Goal: Information Seeking & Learning: Learn about a topic

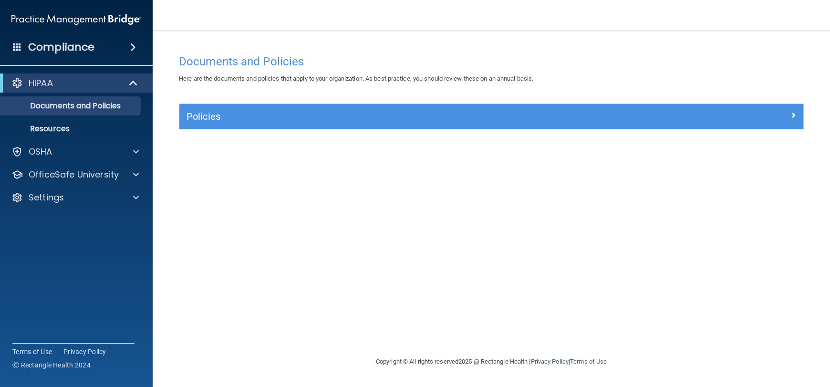
click at [136, 43] on span at bounding box center [133, 46] width 6 height 11
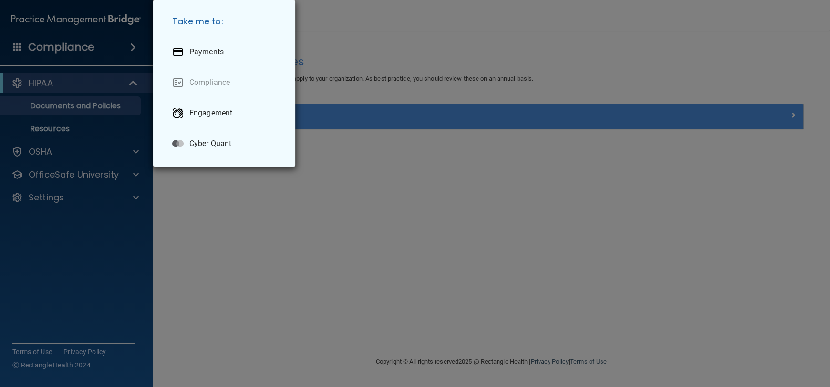
click at [69, 45] on div "Take me to: Payments Compliance Engagement Cyber Quant" at bounding box center [415, 193] width 830 height 387
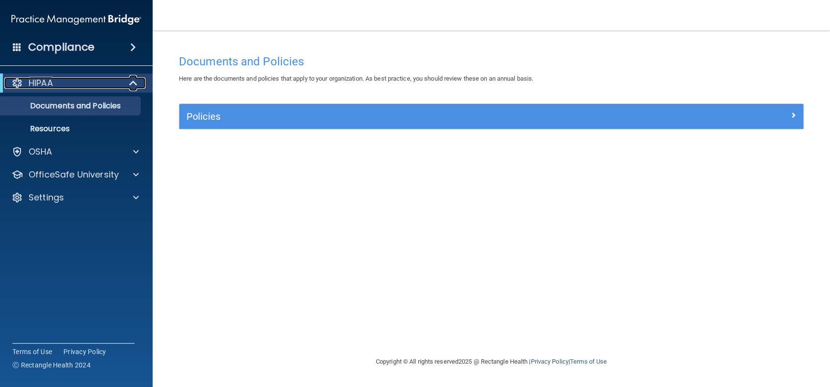
click at [74, 88] on div "HIPAA" at bounding box center [63, 82] width 118 height 11
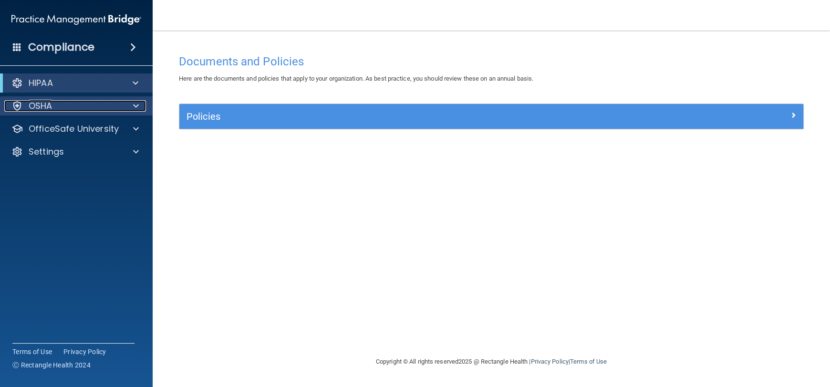
click at [72, 105] on div "OSHA" at bounding box center [63, 105] width 118 height 11
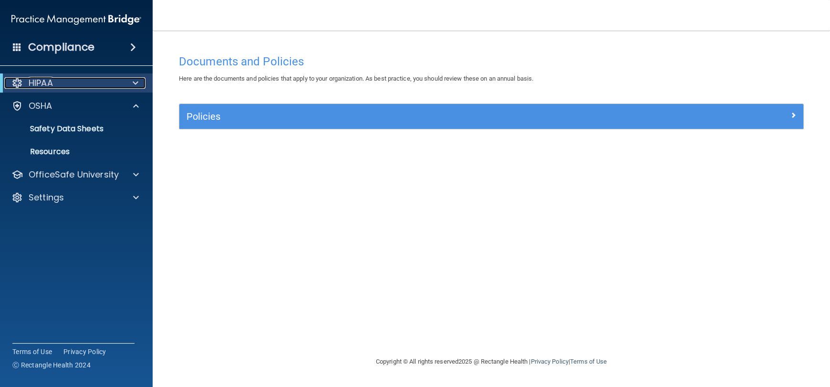
click at [73, 83] on div "HIPAA" at bounding box center [63, 82] width 118 height 11
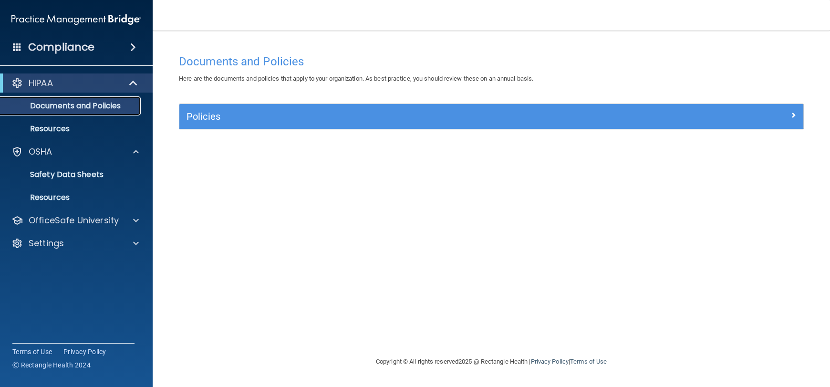
click at [78, 110] on p "Documents and Policies" at bounding box center [71, 106] width 130 height 10
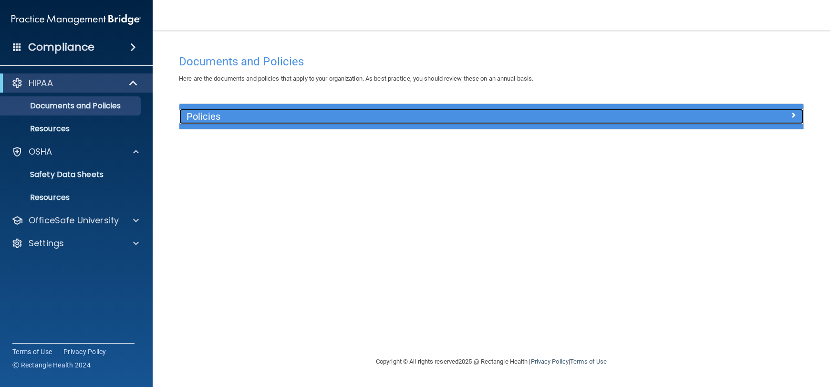
click at [270, 117] on h5 "Policies" at bounding box center [412, 116] width 453 height 10
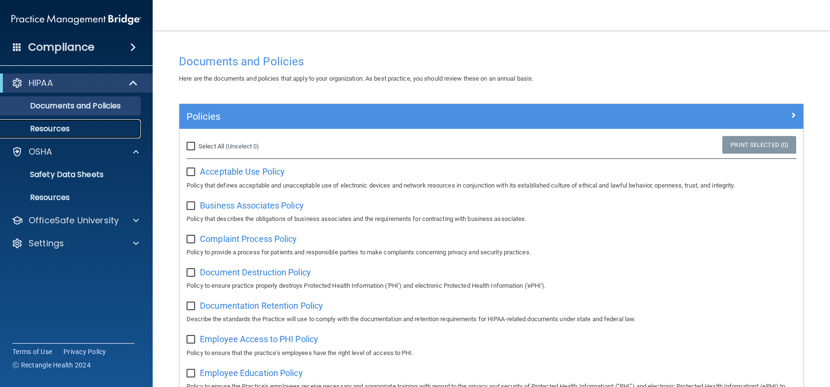
click at [46, 124] on p "Resources" at bounding box center [71, 129] width 130 height 10
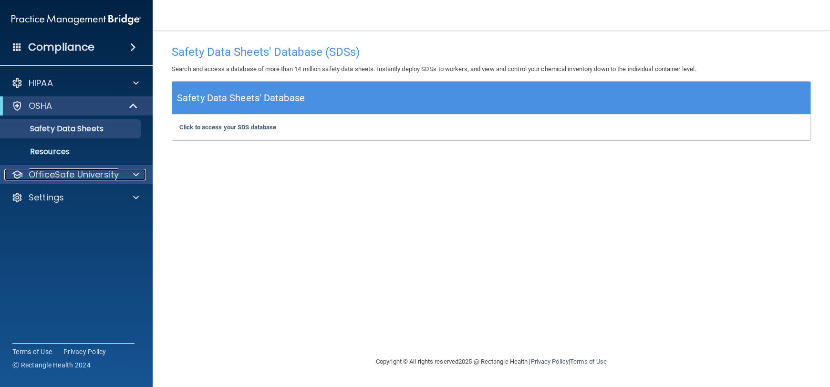
click at [76, 178] on p "OfficeSafe University" at bounding box center [74, 174] width 90 height 11
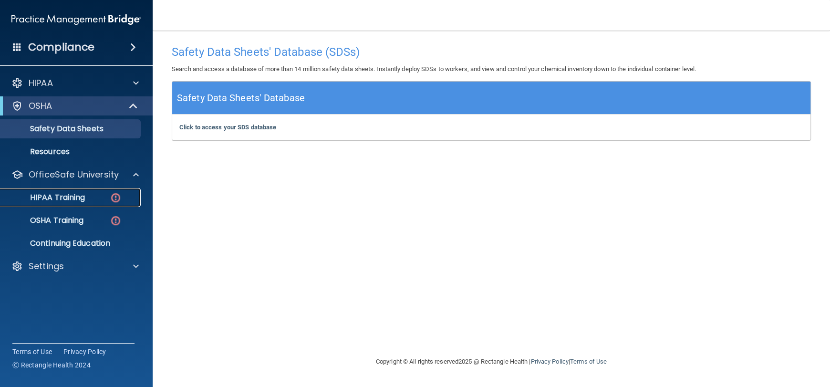
click at [103, 206] on link "HIPAA Training" at bounding box center [65, 197] width 150 height 19
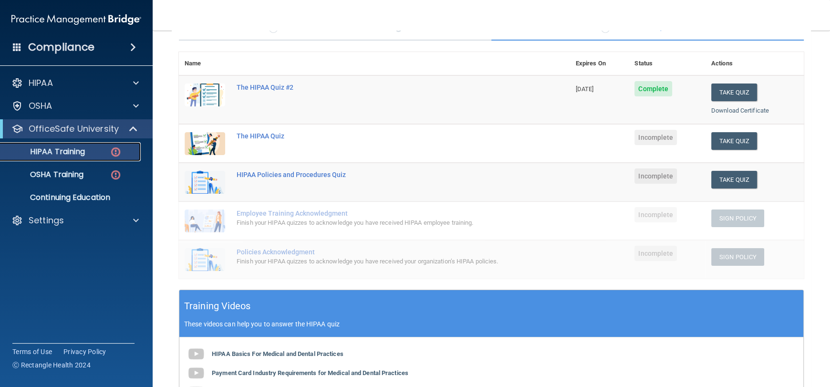
scroll to position [95, 0]
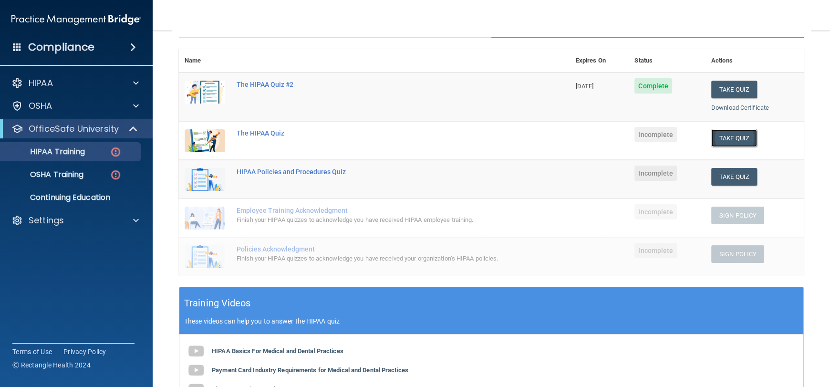
click at [729, 140] on button "Take Quiz" at bounding box center [734, 138] width 46 height 18
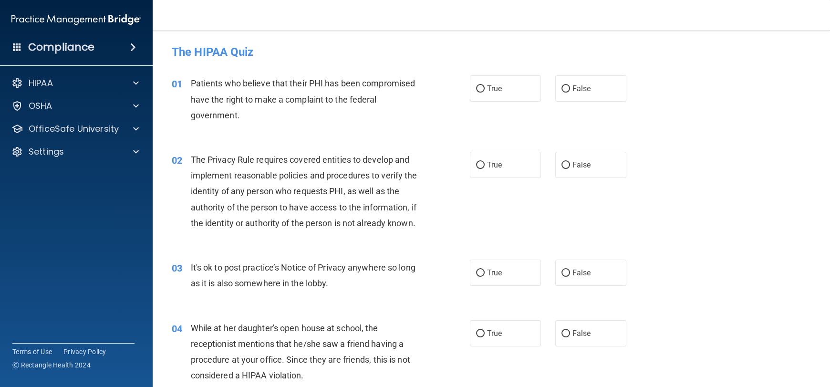
click at [348, 103] on span "Patients who believe that their PHI has been compromised have the right to make…" at bounding box center [303, 98] width 225 height 41
click at [191, 83] on span "Patients who believe that their PHI has been compromised have the right to make…" at bounding box center [303, 98] width 225 height 41
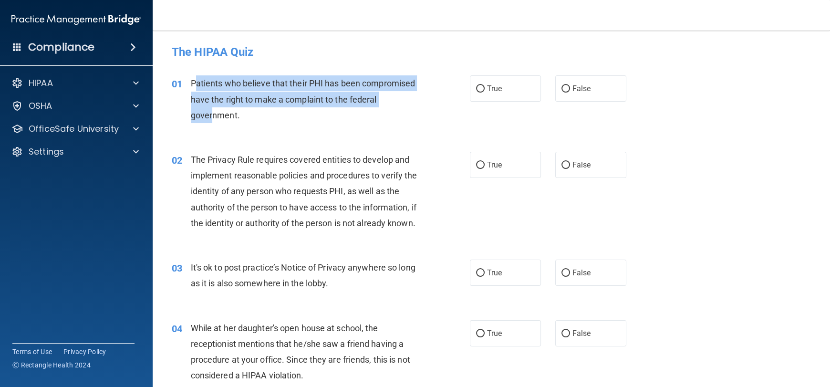
drag, startPoint x: 195, startPoint y: 86, endPoint x: 241, endPoint y: 111, distance: 53.1
click at [241, 111] on span "Patients who believe that their PHI has been compromised have the right to make…" at bounding box center [303, 98] width 225 height 41
click at [242, 114] on span "Patients who believe that their PHI has been compromised have the right to make…" at bounding box center [303, 98] width 225 height 41
drag, startPoint x: 187, startPoint y: 79, endPoint x: 344, endPoint y: 125, distance: 163.2
click at [344, 125] on div "01 Patients who believe that their PHI has been compromised have the right to m…" at bounding box center [320, 101] width 327 height 52
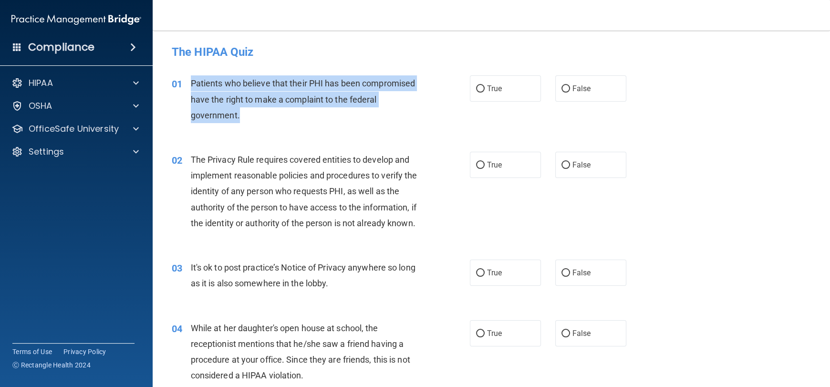
copy div "Patients who believe that their PHI has been compromised have the right to make…"
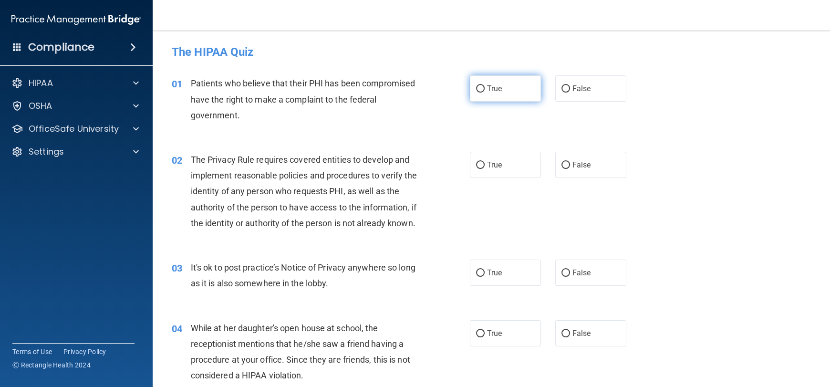
click at [477, 93] on label "True" at bounding box center [505, 88] width 71 height 26
click at [477, 92] on input "True" at bounding box center [480, 88] width 9 height 7
radio input "true"
drag, startPoint x: 186, startPoint y: 156, endPoint x: 341, endPoint y: 237, distance: 174.7
click at [340, 247] on div "02 The Privacy Rule requires covered entities to develop and implement reasonab…" at bounding box center [490, 194] width 653 height 108
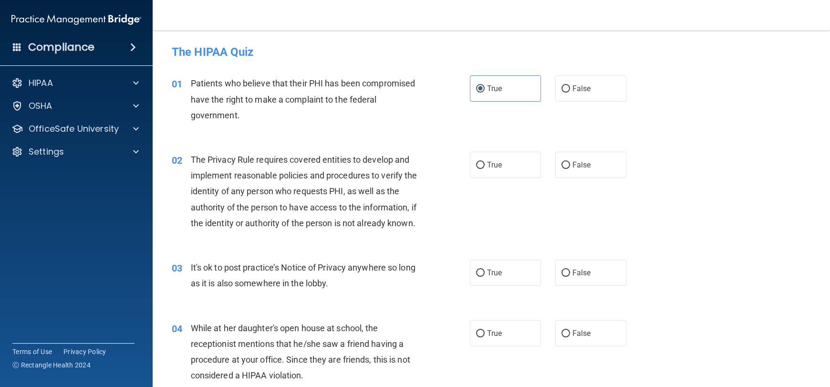
click at [283, 208] on span "The Privacy Rule requires covered entities to develop and implement reasonable …" at bounding box center [304, 190] width 226 height 73
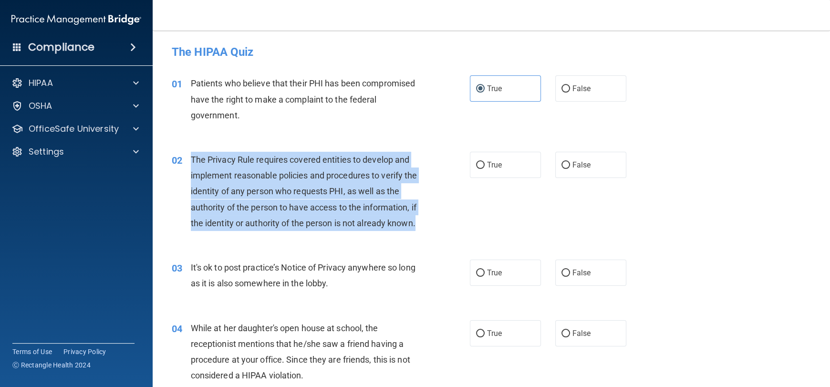
drag, startPoint x: 188, startPoint y: 155, endPoint x: 329, endPoint y: 236, distance: 163.2
click at [329, 236] on div "02 The Privacy Rule requires covered entities to develop and implement reasonab…" at bounding box center [320, 194] width 327 height 84
copy div "The Privacy Rule requires covered entities to develop and implement reasonable …"
click at [278, 191] on span "The Privacy Rule requires covered entities to develop and implement reasonable …" at bounding box center [304, 190] width 226 height 73
drag, startPoint x: 192, startPoint y: 156, endPoint x: 330, endPoint y: 232, distance: 157.3
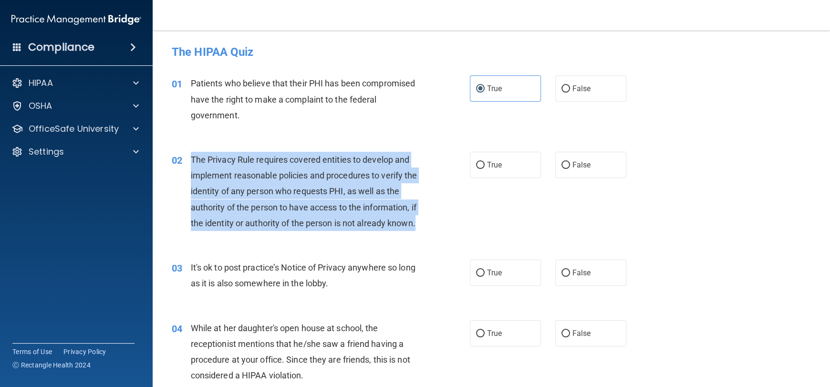
click at [331, 247] on div "02 The Privacy Rule requires covered entities to develop and implement reasonab…" at bounding box center [490, 194] width 653 height 108
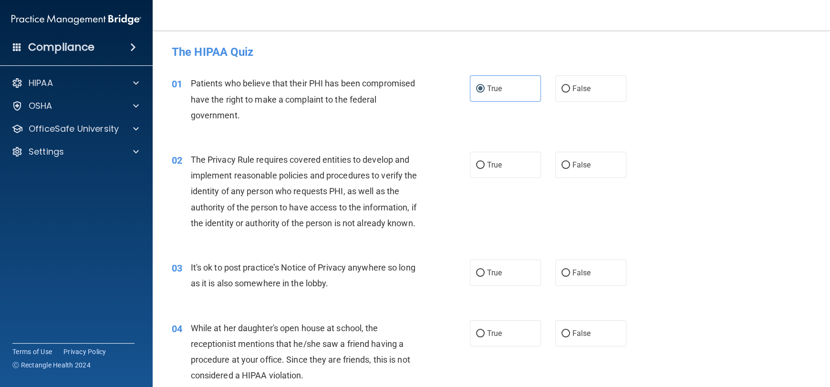
click at [212, 159] on span "The Privacy Rule requires covered entities to develop and implement reasonable …" at bounding box center [304, 190] width 226 height 73
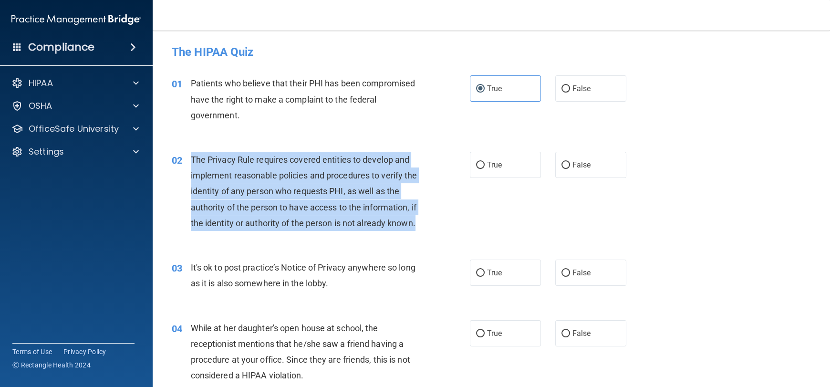
drag, startPoint x: 192, startPoint y: 159, endPoint x: 259, endPoint y: 246, distance: 109.5
click at [259, 231] on div "The Privacy Rule requires covered entities to develop and implement reasonable …" at bounding box center [308, 191] width 234 height 79
copy span "The Privacy Rule requires covered entities to develop and implement reasonable …"
click at [454, 226] on div "02 The Privacy Rule requires covered entities to develop and implement reasonab…" at bounding box center [320, 194] width 327 height 84
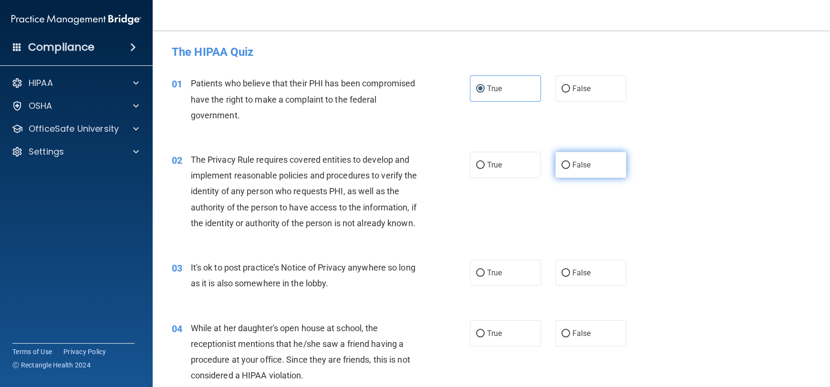
click at [562, 163] on input "False" at bounding box center [565, 165] width 9 height 7
radio input "true"
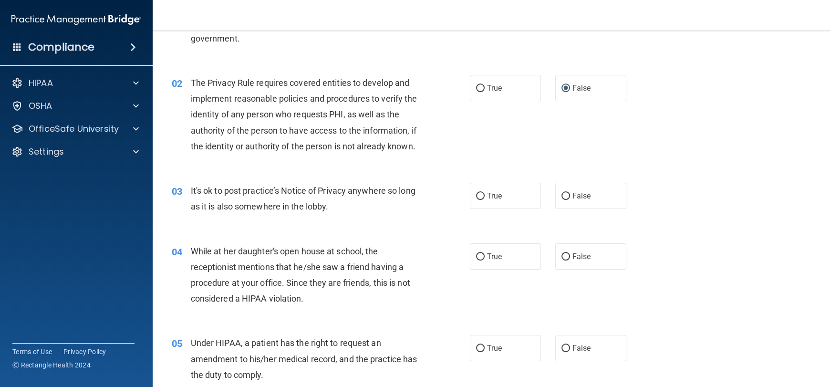
scroll to position [95, 0]
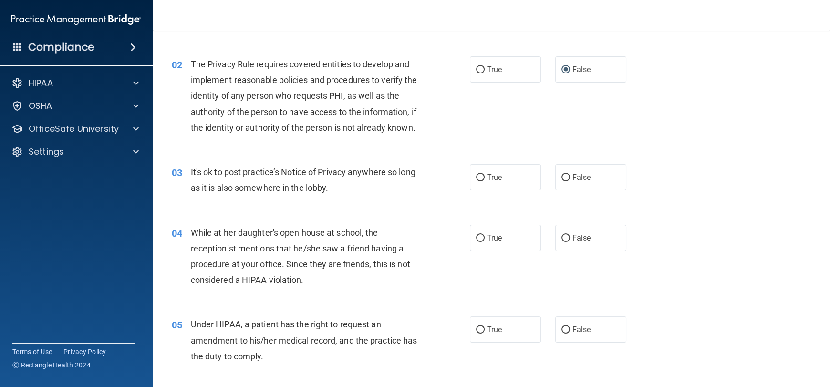
click at [204, 189] on span "It's ok to post practice’s Notice of Privacy anywhere so long as it is also som…" at bounding box center [303, 180] width 225 height 26
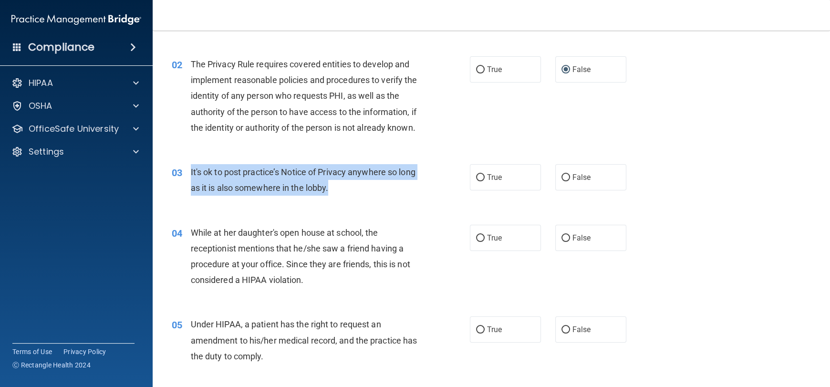
drag, startPoint x: 188, startPoint y: 182, endPoint x: 416, endPoint y: 211, distance: 229.7
click at [416, 200] on div "03 It's ok to post practice’s Notice of Privacy anywhere so long as it is also …" at bounding box center [320, 182] width 327 height 36
copy div "It's ok to post practice’s Notice of Privacy anywhere so long as it is also som…"
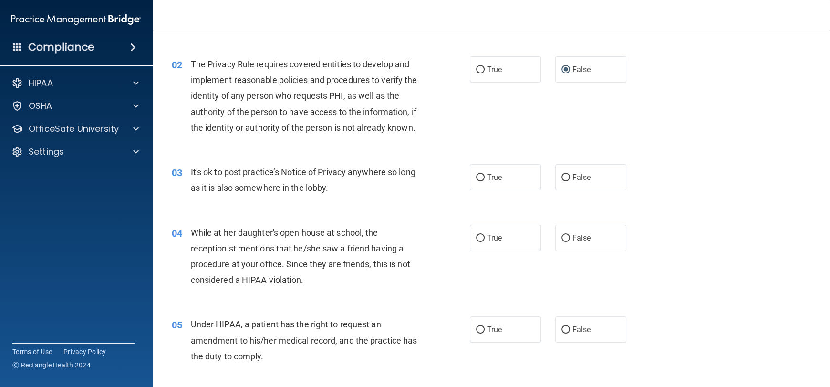
drag, startPoint x: 449, startPoint y: 117, endPoint x: 329, endPoint y: 77, distance: 126.2
click at [446, 114] on div "02 The Privacy Rule requires covered entities to develop and implement reasonab…" at bounding box center [320, 98] width 327 height 84
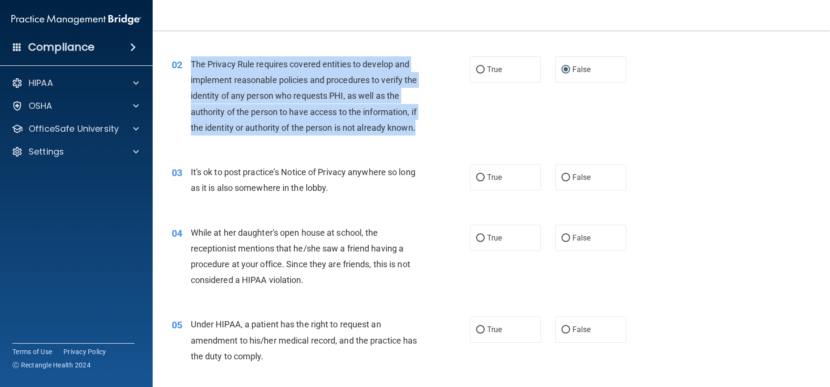
drag, startPoint x: 192, startPoint y: 63, endPoint x: 361, endPoint y: 103, distance: 173.7
click at [415, 135] on div "The Privacy Rule requires covered entities to develop and implement reasonable …" at bounding box center [308, 95] width 234 height 79
copy span "The Privacy Rule requires covered entities to develop and implement reasonable …"
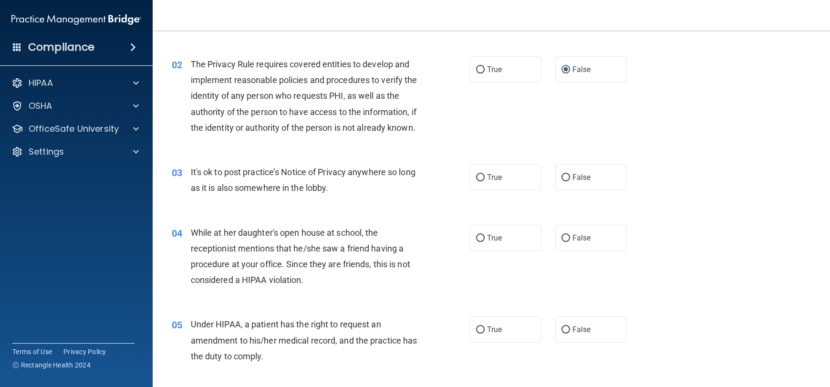
click at [551, 152] on div "02 The Privacy Rule requires covered entities to develop and implement reasonab…" at bounding box center [490, 98] width 653 height 108
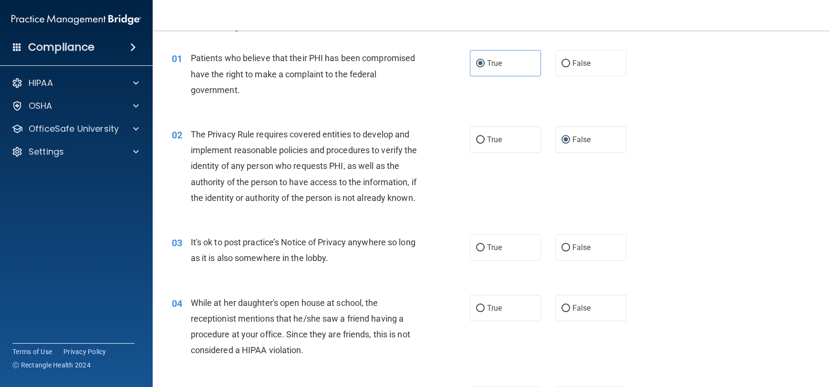
scroll to position [47, 0]
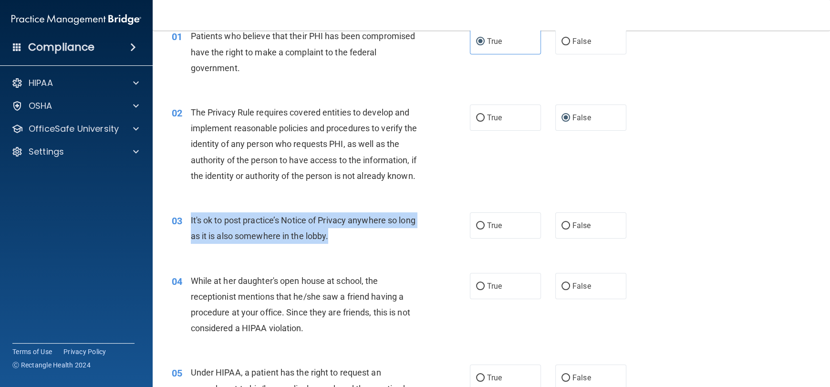
drag, startPoint x: 191, startPoint y: 232, endPoint x: 395, endPoint y: 248, distance: 204.7
click at [395, 244] on div "It's ok to post practice’s Notice of Privacy anywhere so long as it is also som…" at bounding box center [308, 227] width 234 height 31
copy span "It's ok to post practice’s Notice of Privacy anywhere so long as it is also som…"
click at [476, 229] on input "True" at bounding box center [480, 225] width 9 height 7
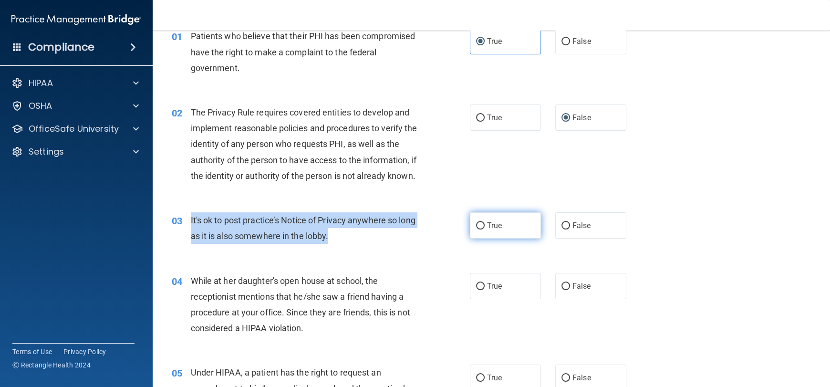
radio input "true"
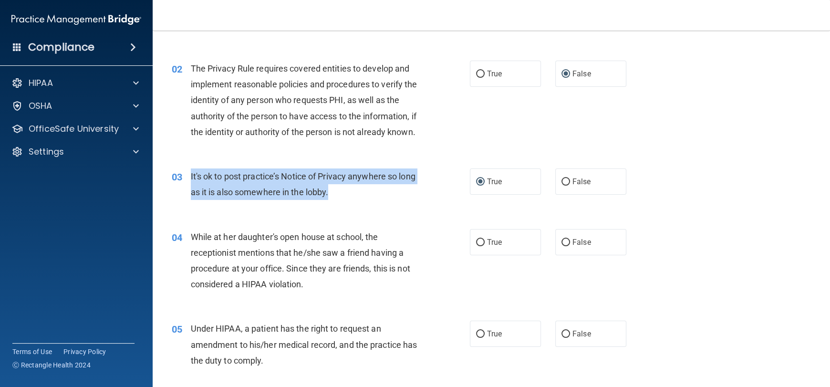
scroll to position [143, 0]
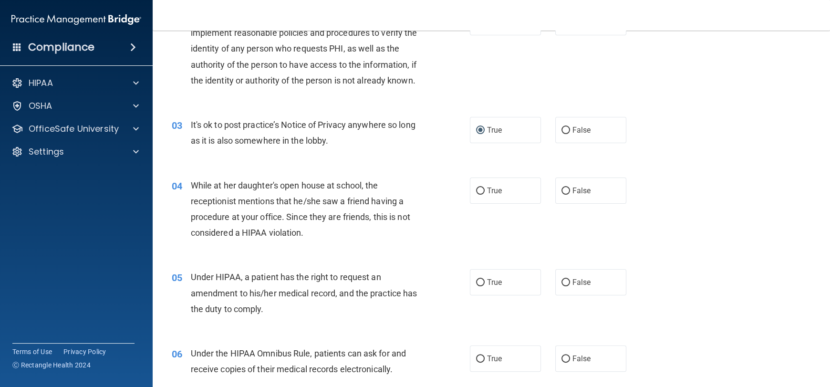
click at [293, 241] on div "While at her daughter's open house at school, the receptionist mentions that he…" at bounding box center [308, 208] width 234 height 63
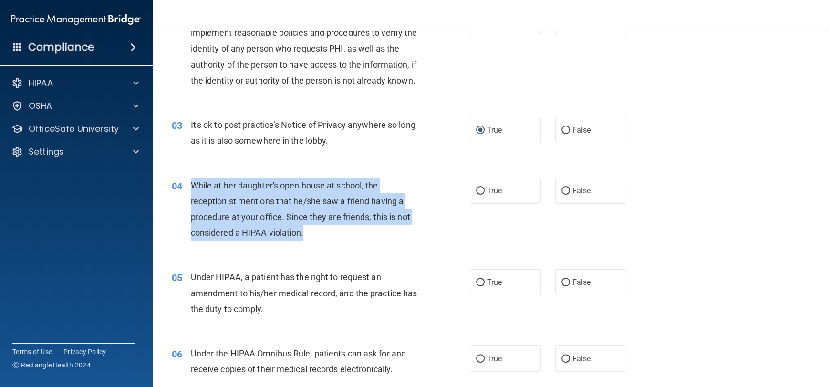
drag, startPoint x: 190, startPoint y: 200, endPoint x: 364, endPoint y: 248, distance: 181.0
click at [364, 241] on div "While at her daughter's open house at school, the receptionist mentions that he…" at bounding box center [308, 208] width 234 height 63
copy span "While at her daughter's open house at school, the receptionist mentions that he…"
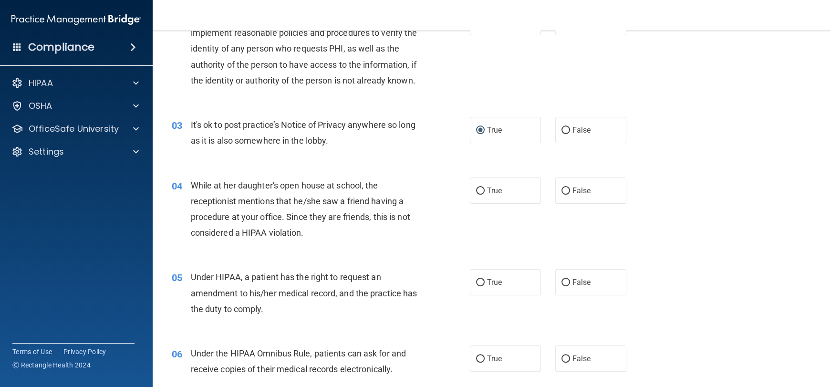
drag, startPoint x: 484, startPoint y: 249, endPoint x: 488, endPoint y: 226, distance: 23.2
click at [484, 248] on div "04 While at her daughter's open house at school, the receptionist mentions that…" at bounding box center [490, 211] width 653 height 92
click at [576, 195] on span "False" at bounding box center [581, 190] width 19 height 9
click at [570, 195] on input "False" at bounding box center [565, 190] width 9 height 7
radio input "true"
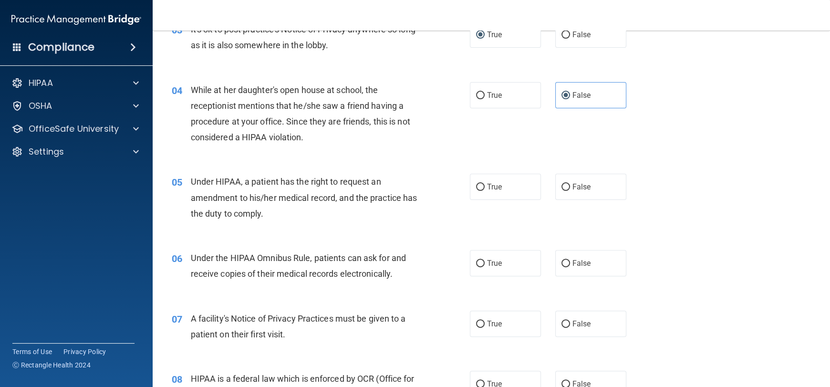
scroll to position [238, 0]
drag, startPoint x: 466, startPoint y: 120, endPoint x: 472, endPoint y: 118, distance: 6.0
click at [471, 108] on label "True" at bounding box center [505, 95] width 71 height 26
click at [476, 99] on input "True" at bounding box center [480, 95] width 9 height 7
radio input "true"
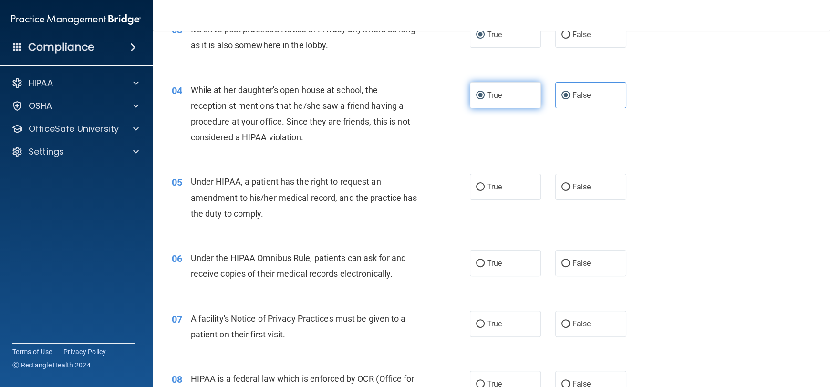
radio input "false"
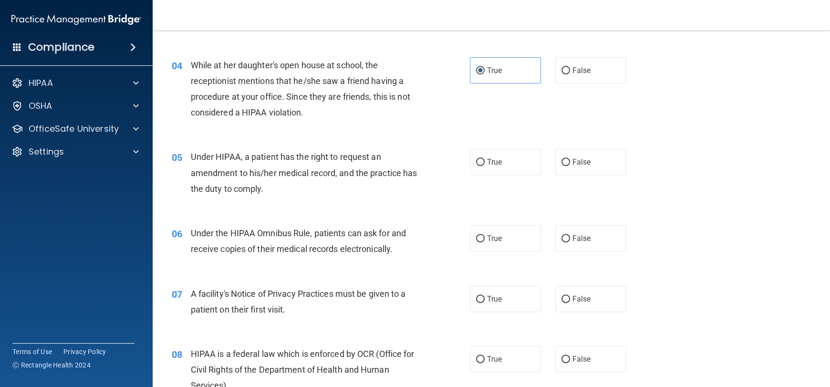
scroll to position [286, 0]
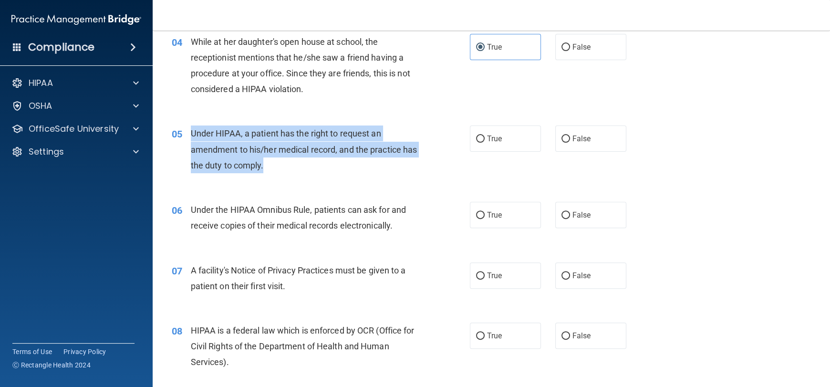
drag, startPoint x: 192, startPoint y: 149, endPoint x: 432, endPoint y: 179, distance: 242.2
click at [432, 178] on div "05 Under HIPAA, a patient has the right to request an amendment to his/her medi…" at bounding box center [320, 151] width 327 height 52
copy span "Under HIPAA, a patient has the right to request an amendment to his/her medical…"
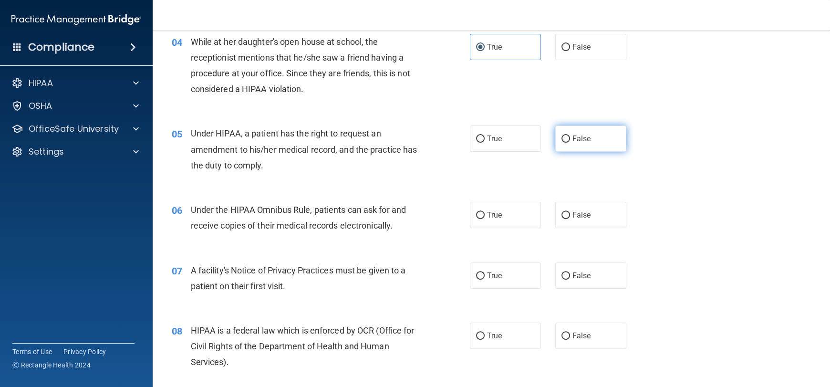
click at [577, 152] on label "False" at bounding box center [590, 138] width 71 height 26
click at [570, 143] on input "False" at bounding box center [565, 138] width 9 height 7
radio input "true"
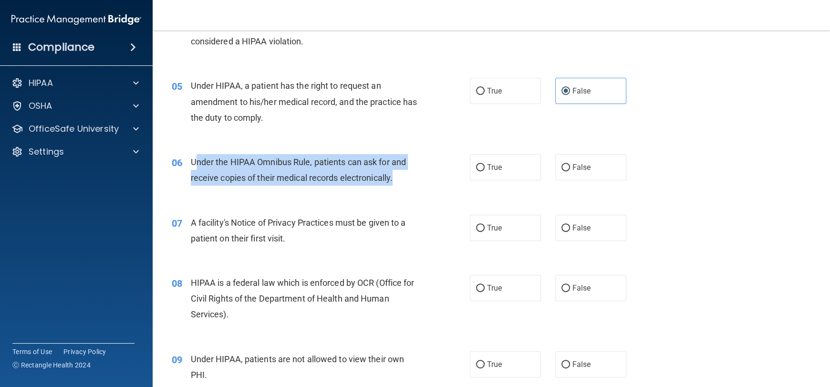
drag, startPoint x: 196, startPoint y: 177, endPoint x: 445, endPoint y: 199, distance: 249.3
click at [445, 190] on div "06 Under the HIPAA Omnibus Rule, patients can ask for and receive copies of the…" at bounding box center [320, 172] width 327 height 36
drag, startPoint x: 357, startPoint y: 190, endPoint x: 330, endPoint y: 188, distance: 26.8
click at [330, 183] on span "Under the HIPAA Omnibus Rule, patients can ask for and receive copies of their …" at bounding box center [298, 170] width 215 height 26
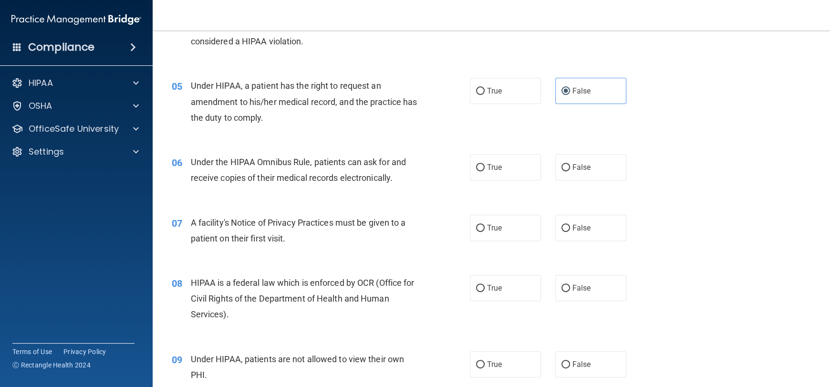
click at [185, 172] on div "06" at bounding box center [177, 163] width 26 height 18
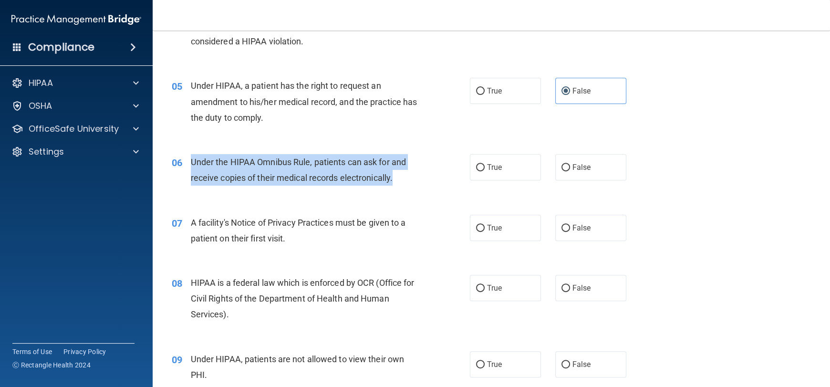
drag, startPoint x: 191, startPoint y: 175, endPoint x: 403, endPoint y: 196, distance: 213.2
click at [403, 185] on div "Under the HIPAA Omnibus Rule, patients can ask for and receive copies of their …" at bounding box center [308, 169] width 234 height 31
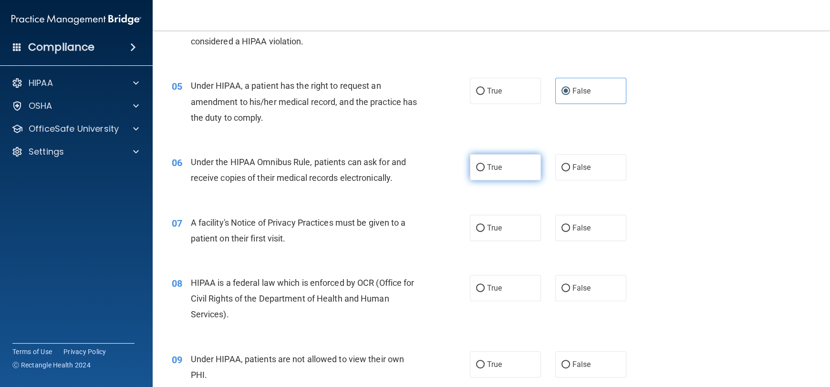
click at [487, 172] on span "True" at bounding box center [494, 167] width 15 height 9
click at [484, 171] on input "True" at bounding box center [480, 167] width 9 height 7
radio input "true"
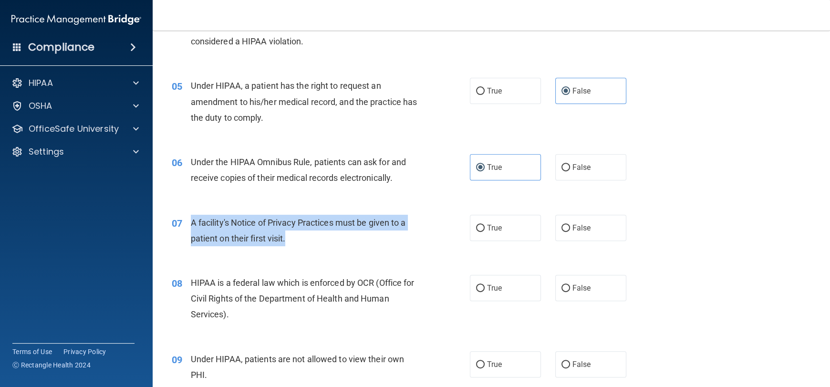
drag, startPoint x: 190, startPoint y: 238, endPoint x: 380, endPoint y: 263, distance: 191.8
click at [380, 251] on div "07 A facility's Notice of Privacy Practices must be given to a patient on their…" at bounding box center [320, 233] width 327 height 36
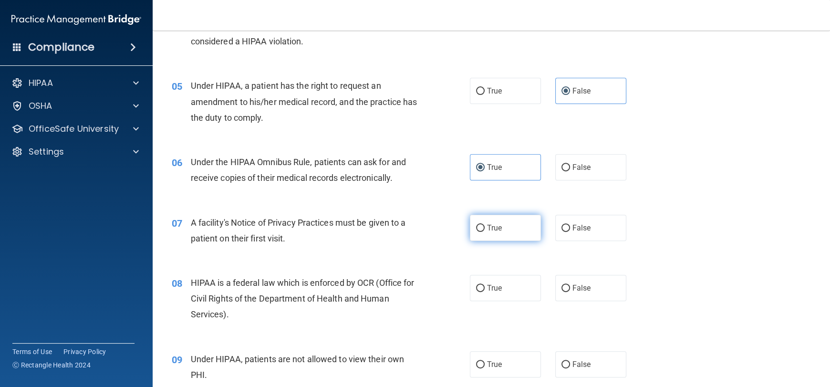
click at [481, 239] on label "True" at bounding box center [505, 228] width 71 height 26
click at [481, 232] on input "True" at bounding box center [480, 228] width 9 height 7
radio input "true"
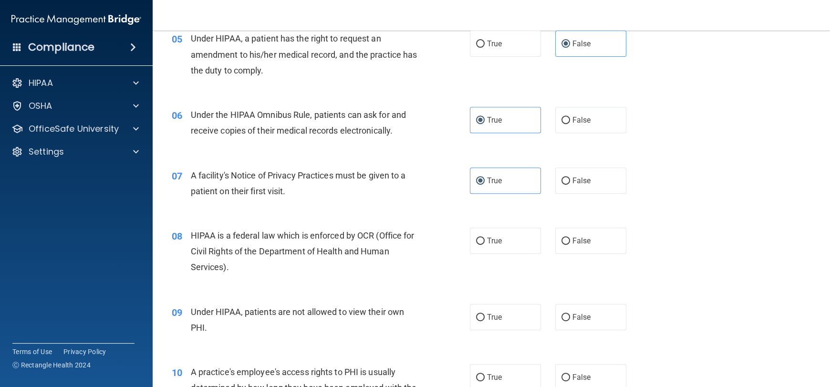
click at [395, 273] on div "HIPAA is a federal law which is enforced by OCR (Office for Civil Rights of the…" at bounding box center [308, 251] width 234 height 48
drag, startPoint x: 287, startPoint y: 289, endPoint x: 263, endPoint y: 294, distance: 24.7
click at [263, 280] on div "08 HIPAA is a federal law which is enforced by OCR (Office for Civil Rights of …" at bounding box center [320, 253] width 327 height 52
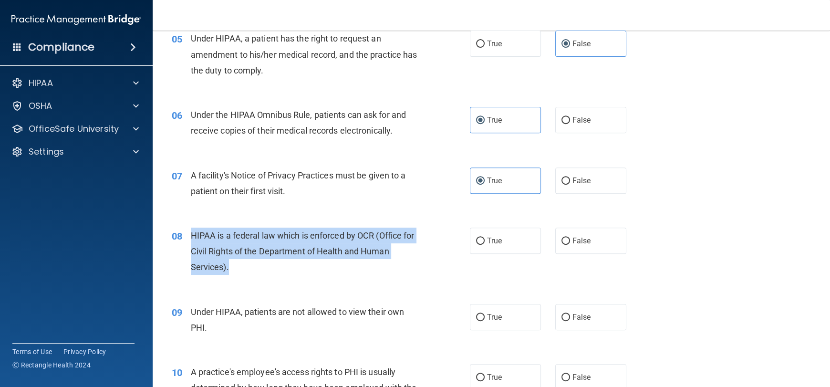
drag, startPoint x: 189, startPoint y: 249, endPoint x: 411, endPoint y: 295, distance: 227.2
click at [411, 280] on div "08 HIPAA is a federal law which is enforced by OCR (Office for Civil Rights of …" at bounding box center [320, 253] width 327 height 52
click at [476, 245] on input "True" at bounding box center [480, 240] width 9 height 7
radio input "true"
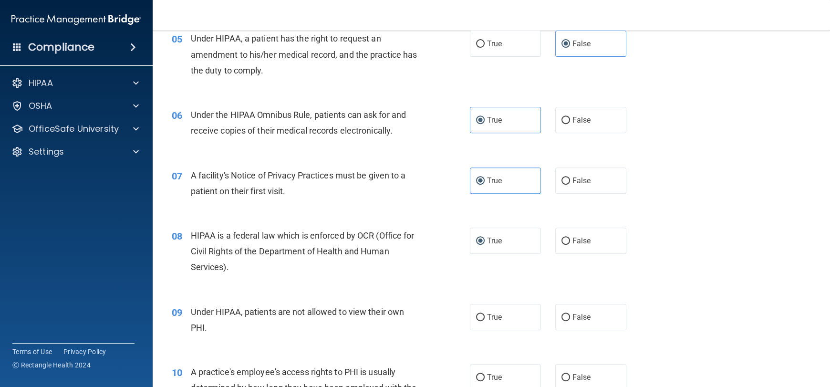
click at [476, 292] on div "08 HIPAA is a federal law which is enforced by OCR (Office for Civil Rights of …" at bounding box center [490, 254] width 653 height 76
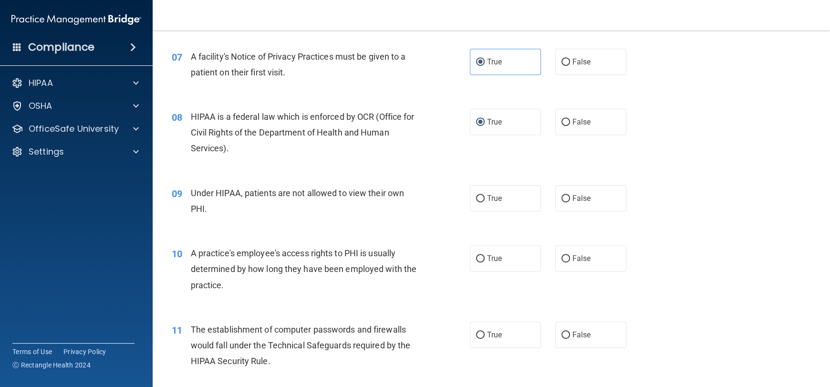
scroll to position [524, 0]
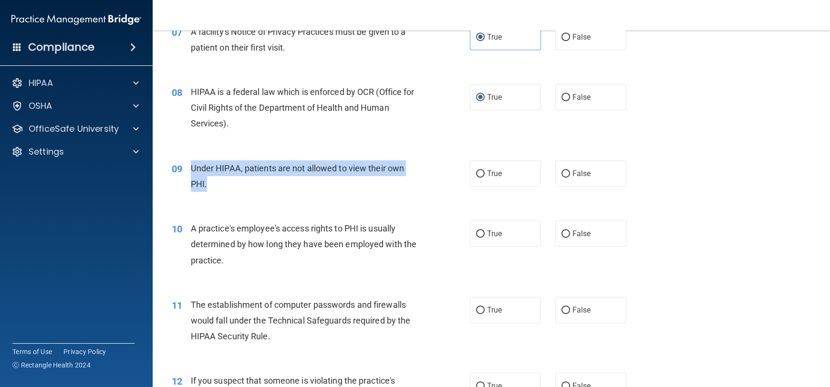
drag, startPoint x: 191, startPoint y: 181, endPoint x: 330, endPoint y: 189, distance: 140.0
click at [312, 196] on div "09 Under HIPAA, patients are not allowed to view their own PHI." at bounding box center [320, 178] width 327 height 36
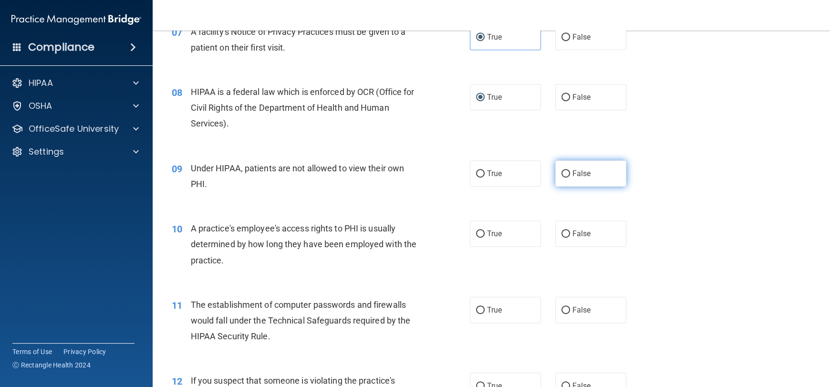
click at [573, 178] on span "False" at bounding box center [581, 173] width 19 height 9
click at [570, 177] on input "False" at bounding box center [565, 173] width 9 height 7
radio input "true"
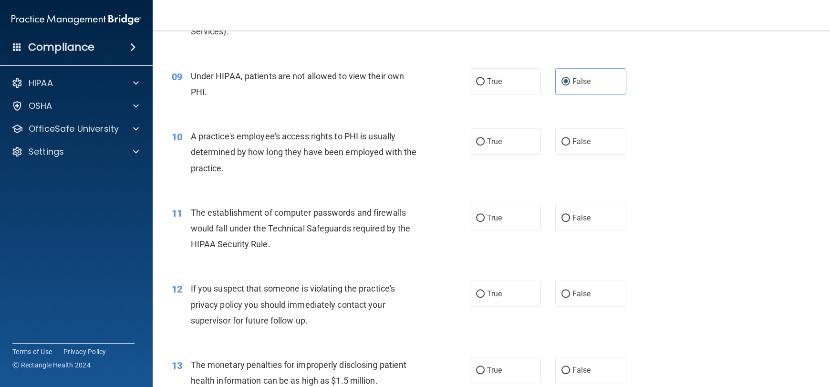
scroll to position [619, 0]
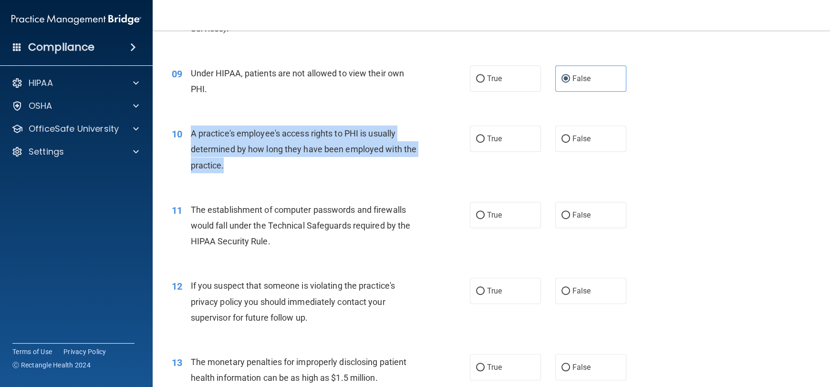
drag, startPoint x: 187, startPoint y: 148, endPoint x: 338, endPoint y: 174, distance: 153.2
click at [338, 174] on div "10 A practice's employee's access rights to PHI is usually determined by how lo…" at bounding box center [320, 151] width 327 height 52
click at [366, 168] on span "A practice's employee's access rights to PHI is usually determined by how long …" at bounding box center [304, 148] width 226 height 41
drag, startPoint x: 189, startPoint y: 145, endPoint x: 279, endPoint y: 182, distance: 96.9
click at [277, 178] on div "10 A practice's employee's access rights to PHI is usually determined by how lo…" at bounding box center [320, 151] width 327 height 52
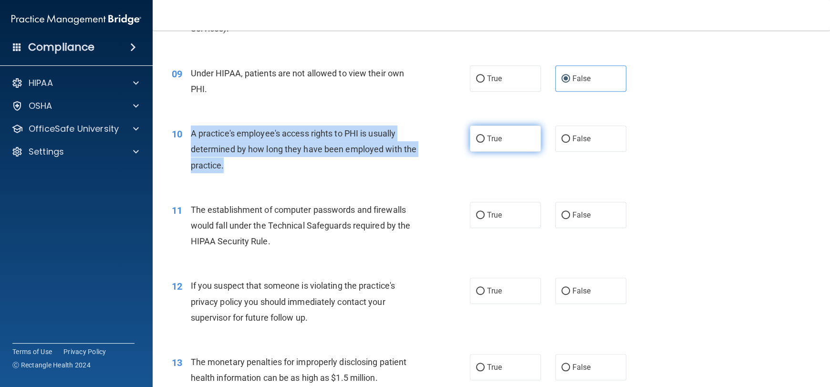
click at [479, 143] on input "True" at bounding box center [480, 138] width 9 height 7
radio input "true"
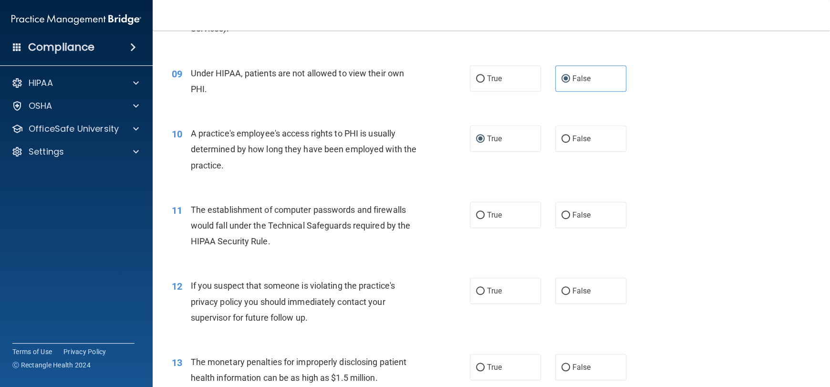
click at [211, 246] on span "The establishment of computer passwords and firewalls would fall under the Tech…" at bounding box center [301, 225] width 220 height 41
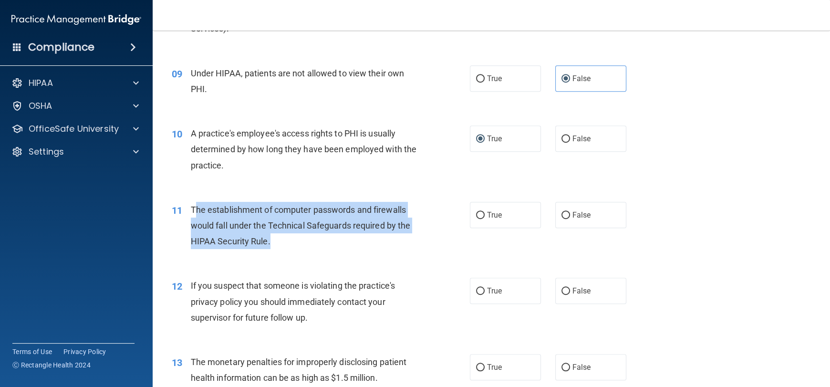
drag, startPoint x: 194, startPoint y: 221, endPoint x: 390, endPoint y: 253, distance: 199.0
click at [390, 249] on div "The establishment of computer passwords and firewalls would fall under the Tech…" at bounding box center [308, 226] width 234 height 48
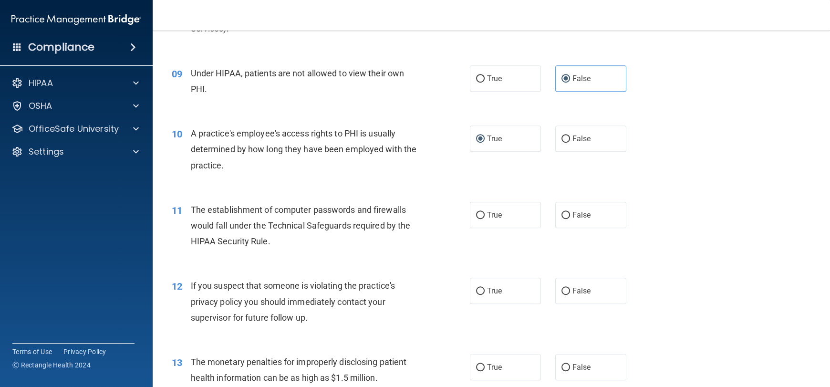
drag, startPoint x: 395, startPoint y: 237, endPoint x: 219, endPoint y: 212, distance: 177.7
click at [219, 212] on div "11 The establishment of computer passwords and firewalls would fall under the T…" at bounding box center [490, 228] width 653 height 76
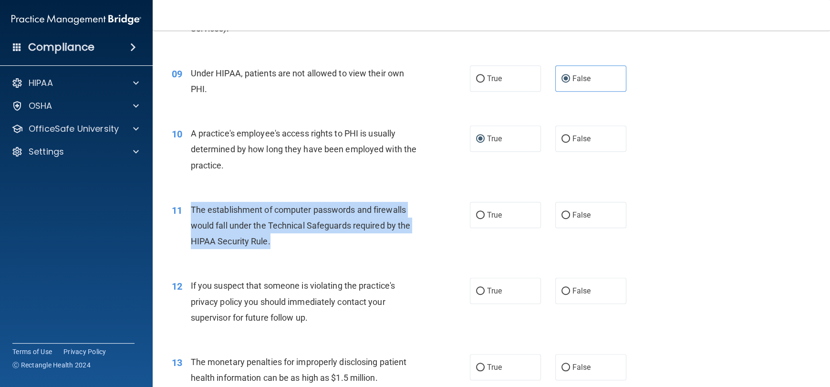
drag, startPoint x: 189, startPoint y: 221, endPoint x: 270, endPoint y: 266, distance: 92.4
click at [269, 254] on div "11 The establishment of computer passwords and firewalls would fall under the T…" at bounding box center [320, 228] width 327 height 52
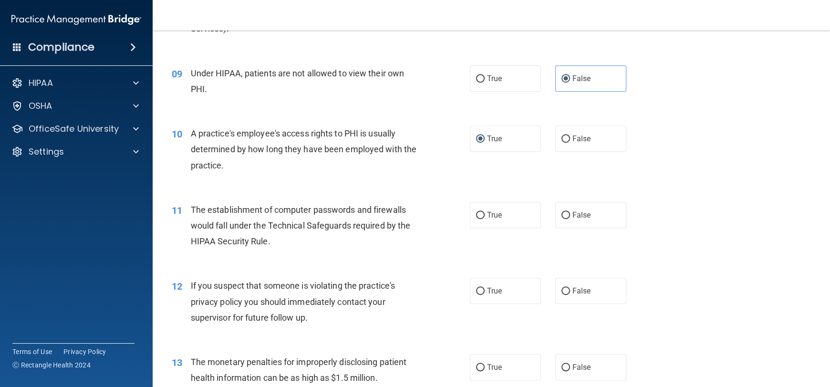
click at [275, 285] on div "12 If you suspect that someone is violating the practice's privacy policy you s…" at bounding box center [490, 304] width 653 height 76
click at [404, 266] on div "11 The establishment of computer passwords and firewalls would fall under the T…" at bounding box center [490, 228] width 653 height 76
click at [572, 219] on span "False" at bounding box center [581, 214] width 19 height 9
click at [570, 219] on input "False" at bounding box center [565, 215] width 9 height 7
radio input "true"
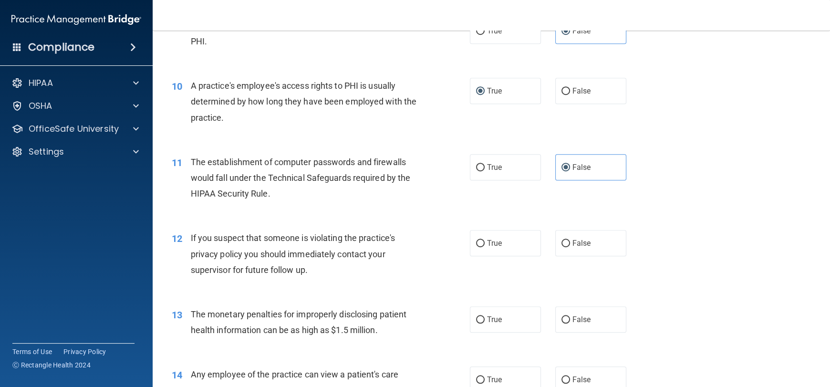
scroll to position [667, 0]
drag, startPoint x: 389, startPoint y: 290, endPoint x: 426, endPoint y: 286, distance: 37.5
click at [390, 277] on div "If you suspect that someone is violating the practice's privacy policy you shou…" at bounding box center [308, 253] width 234 height 48
click at [482, 256] on label "True" at bounding box center [505, 242] width 71 height 26
click at [482, 246] on input "True" at bounding box center [480, 242] width 9 height 7
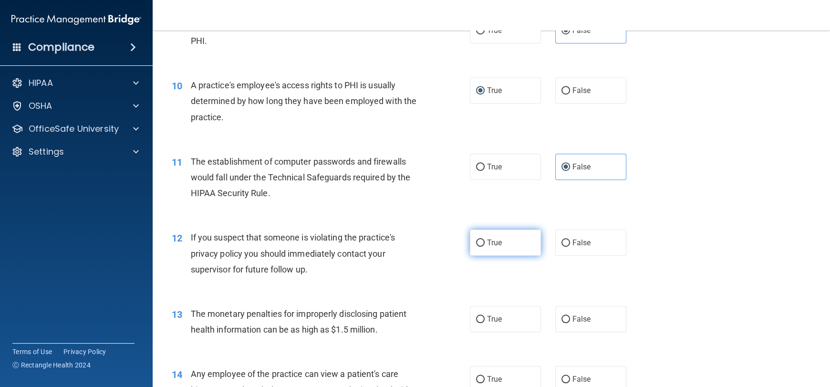
radio input "true"
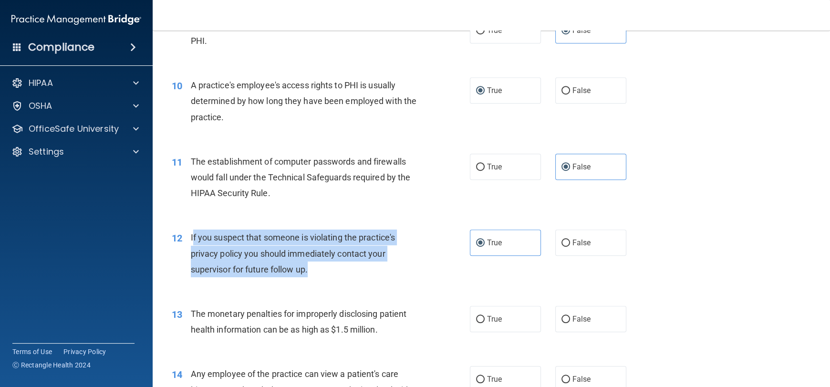
drag, startPoint x: 193, startPoint y: 253, endPoint x: 359, endPoint y: 283, distance: 168.7
click at [359, 277] on div "If you suspect that someone is violating the practice's privacy policy you shou…" at bounding box center [308, 253] width 234 height 48
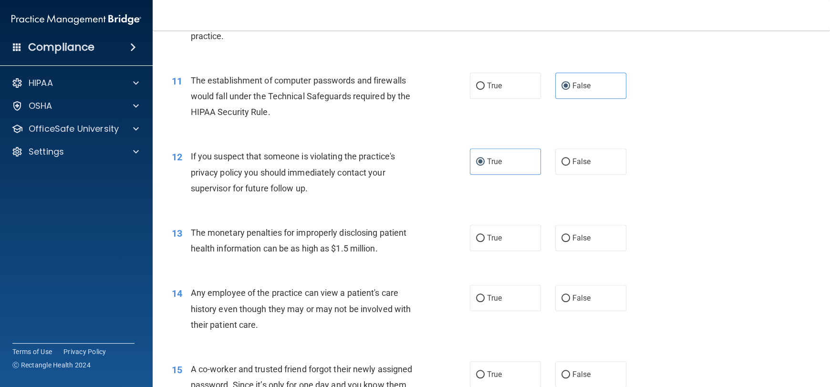
scroll to position [763, 0]
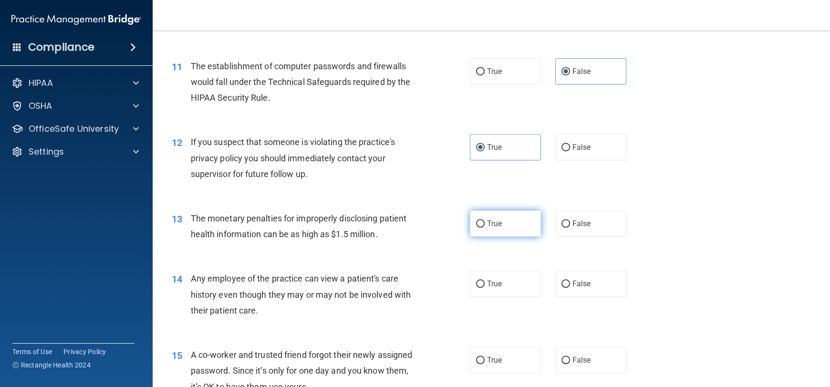
click at [487, 228] on span "True" at bounding box center [494, 223] width 15 height 9
click at [483, 227] on input "True" at bounding box center [480, 223] width 9 height 7
radio input "true"
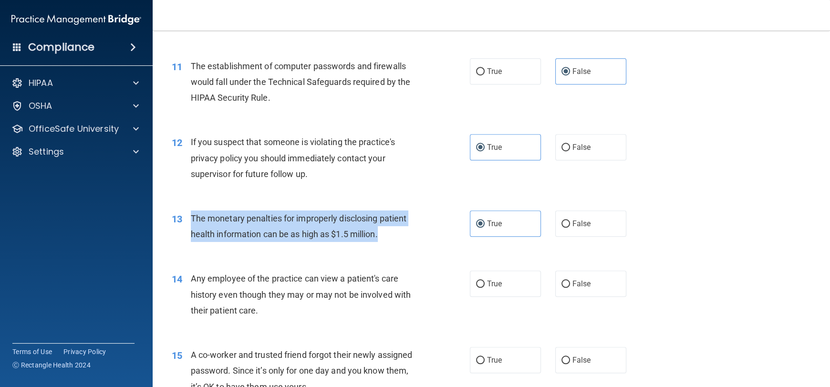
drag, startPoint x: 191, startPoint y: 230, endPoint x: 397, endPoint y: 249, distance: 207.3
click at [418, 246] on div "13 The monetary penalties for improperly disclosing patient health information …" at bounding box center [320, 228] width 327 height 36
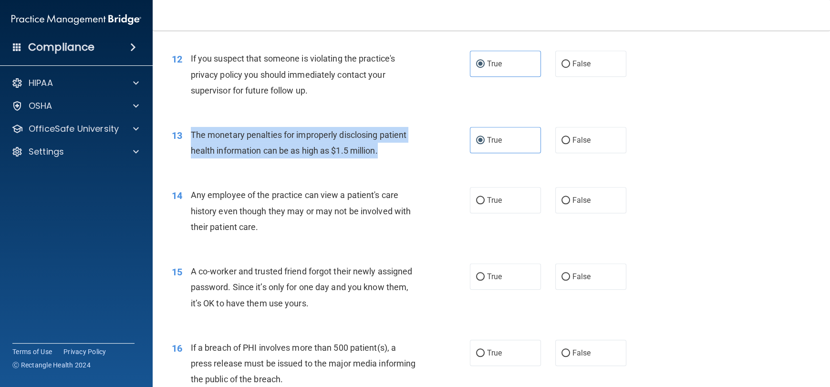
scroll to position [858, 0]
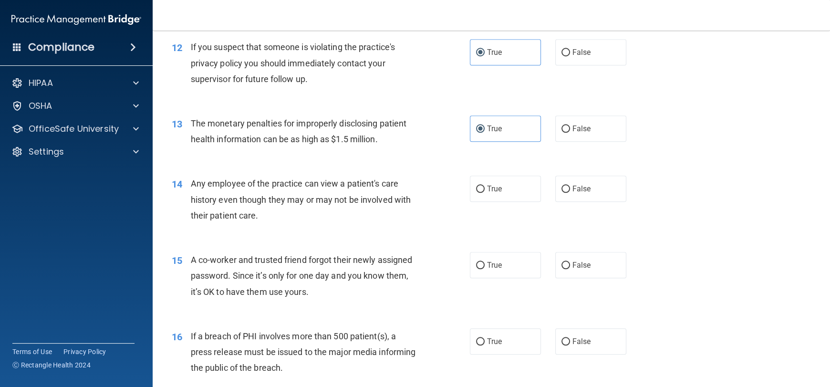
click at [318, 228] on div "14 Any employee of the practice can view a patient's care history even though t…" at bounding box center [320, 201] width 327 height 52
drag, startPoint x: 185, startPoint y: 201, endPoint x: 306, endPoint y: 216, distance: 121.6
click at [352, 228] on div "14 Any employee of the practice can view a patient's care history even though t…" at bounding box center [320, 201] width 327 height 52
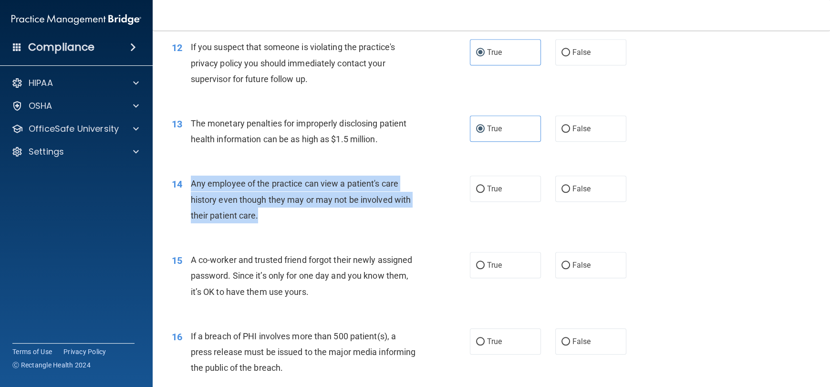
click at [276, 223] on div "Any employee of the practice can view a patient's care history even though they…" at bounding box center [308, 199] width 234 height 48
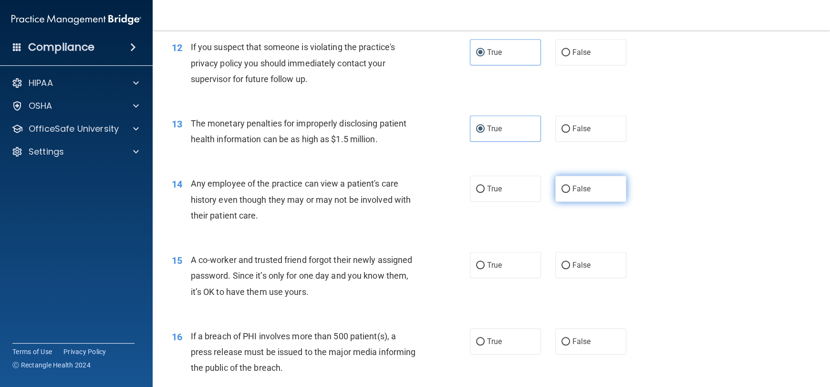
click at [601, 198] on label "False" at bounding box center [590, 188] width 71 height 26
click at [570, 193] on input "False" at bounding box center [565, 188] width 9 height 7
radio input "true"
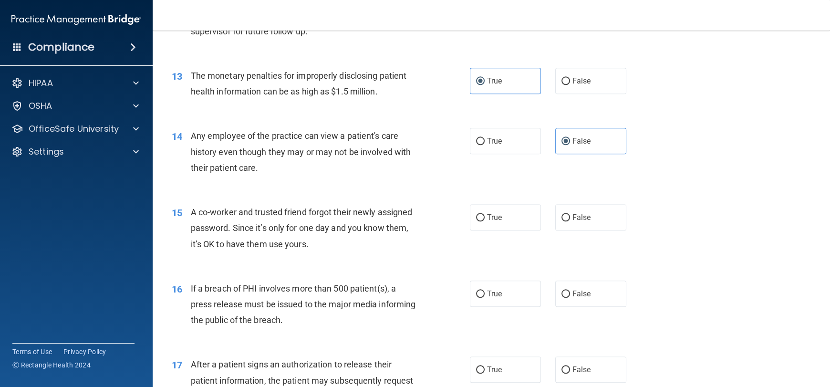
scroll to position [906, 0]
click at [572, 221] on span "False" at bounding box center [581, 216] width 19 height 9
click at [570, 221] on input "False" at bounding box center [565, 217] width 9 height 7
radio input "true"
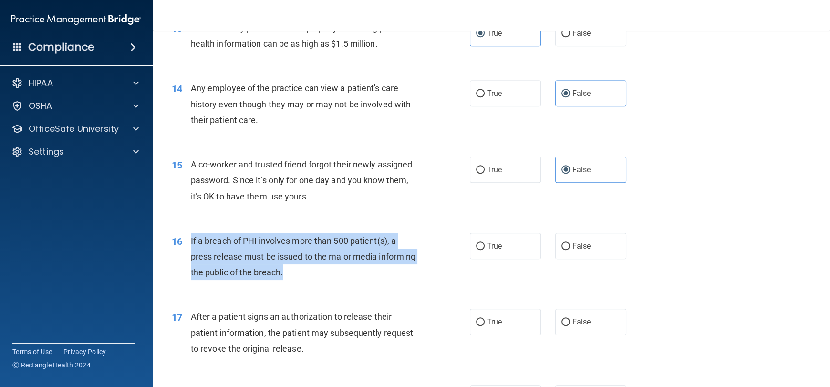
drag, startPoint x: 358, startPoint y: 296, endPoint x: 185, endPoint y: 267, distance: 175.0
click at [185, 267] on div "16 If a breach of PHI involves more than 500 patient(s), a press release must b…" at bounding box center [320, 259] width 327 height 52
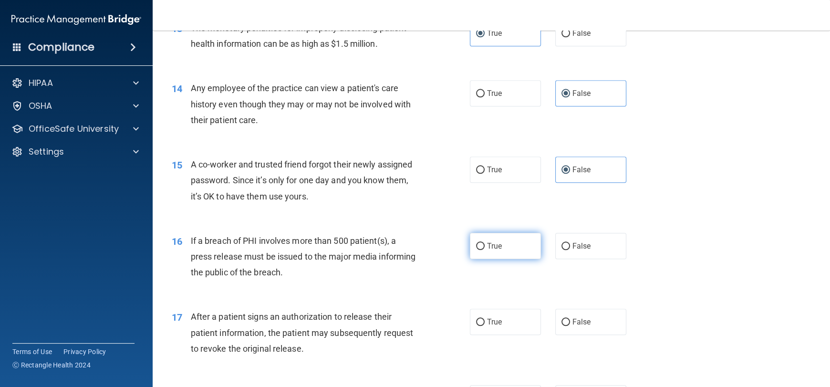
click at [505, 259] on label "True" at bounding box center [505, 246] width 71 height 26
click at [484, 250] on input "True" at bounding box center [480, 246] width 9 height 7
radio input "true"
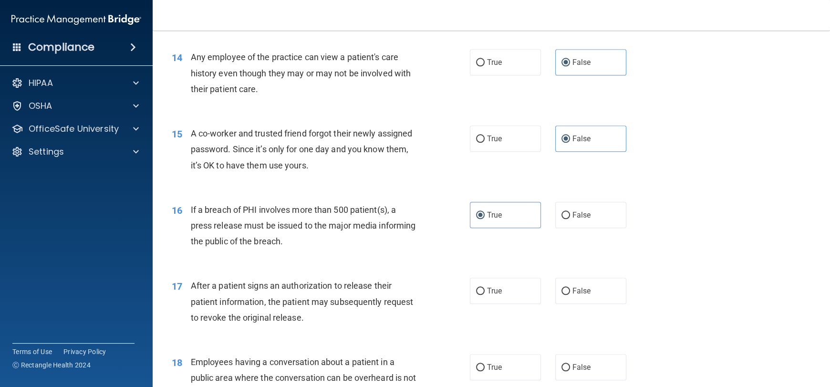
scroll to position [1001, 0]
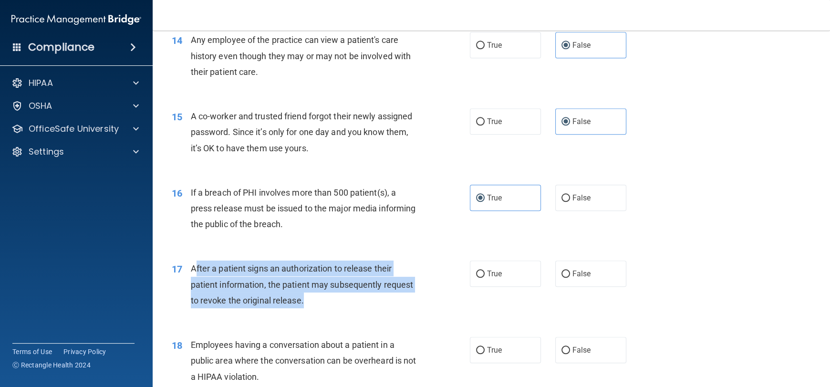
drag, startPoint x: 210, startPoint y: 288, endPoint x: 342, endPoint y: 316, distance: 134.4
click at [345, 308] on div "After a patient signs an authorization to release their patient information, th…" at bounding box center [308, 284] width 234 height 48
click at [255, 304] on span "After a patient signs an authorization to release their patient information, th…" at bounding box center [302, 283] width 223 height 41
drag, startPoint x: 191, startPoint y: 282, endPoint x: 307, endPoint y: 308, distance: 118.1
click at [322, 313] on div "17 After a patient signs an authorization to release their patient information,…" at bounding box center [320, 286] width 327 height 52
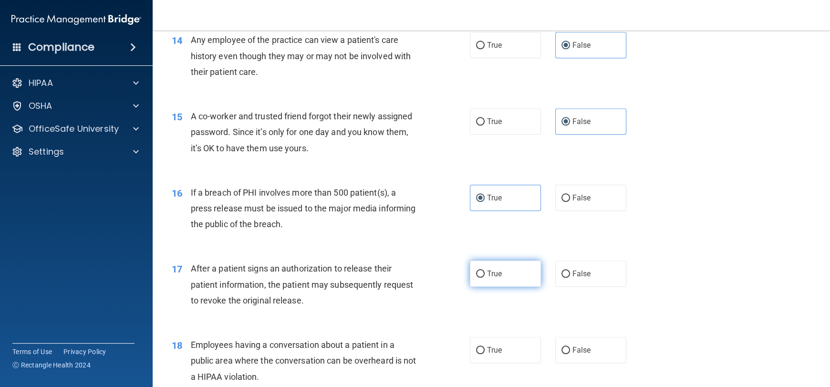
drag, startPoint x: 507, startPoint y: 289, endPoint x: 513, endPoint y: 290, distance: 6.3
click at [510, 287] on label "True" at bounding box center [505, 273] width 71 height 26
click at [484, 277] on input "True" at bounding box center [480, 273] width 9 height 7
radio input "true"
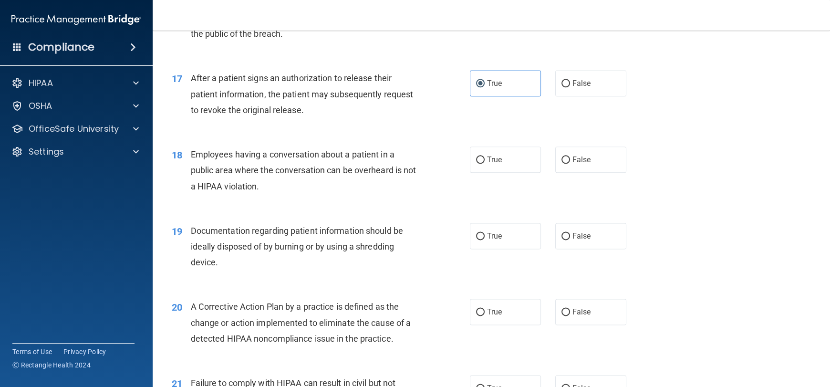
scroll to position [1097, 0]
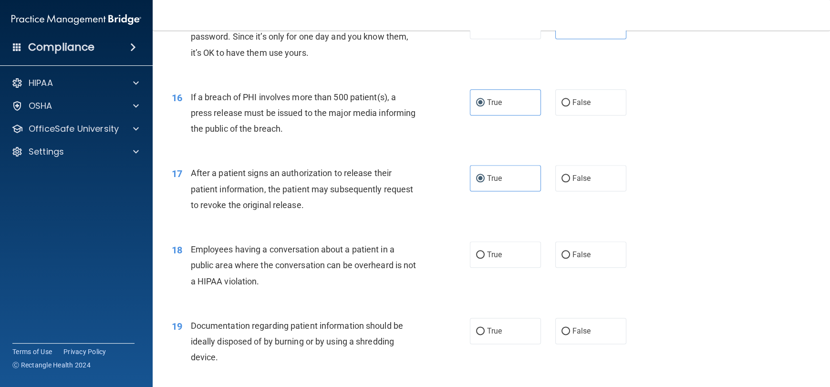
click at [195, 185] on span "After a patient signs an authorization to release their patient information, th…" at bounding box center [302, 188] width 223 height 41
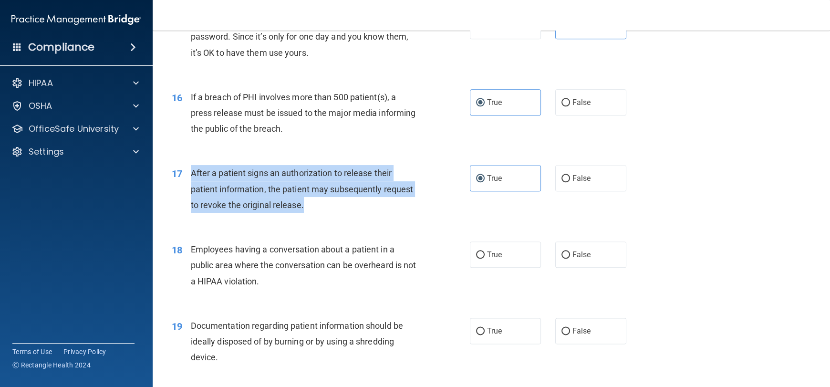
drag, startPoint x: 191, startPoint y: 186, endPoint x: 344, endPoint y: 229, distance: 158.9
click at [344, 217] on div "17 After a patient signs an authorization to release their patient information,…" at bounding box center [320, 191] width 327 height 52
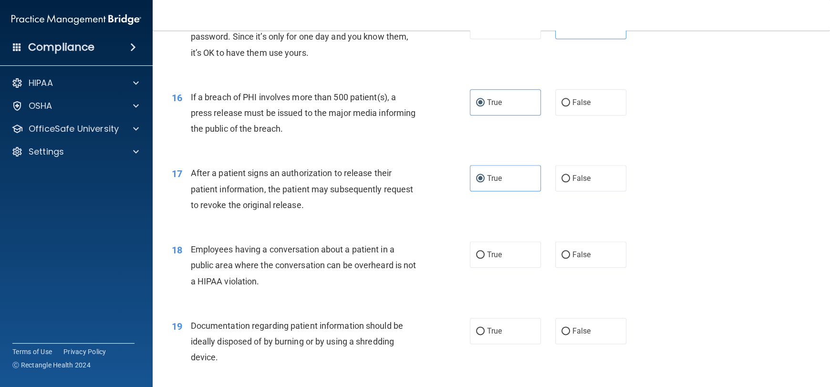
click at [330, 294] on div "18 Employees having a conversation about a patient in a public area where the c…" at bounding box center [320, 267] width 327 height 52
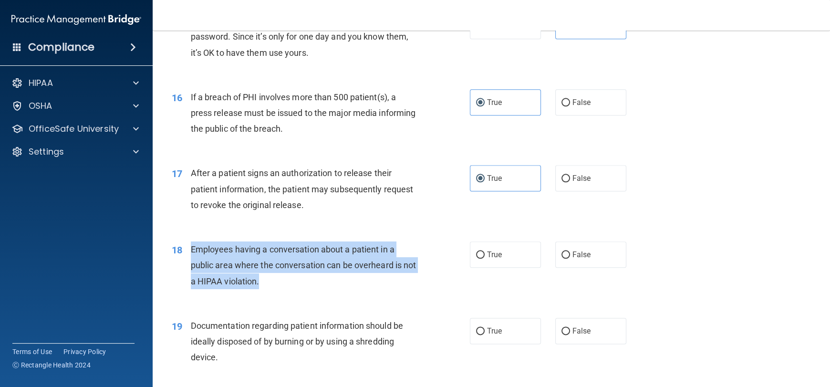
drag, startPoint x: 192, startPoint y: 264, endPoint x: 345, endPoint y: 295, distance: 156.6
click at [345, 289] on div "Employees having a conversation about a patient in a public area where the conv…" at bounding box center [308, 265] width 234 height 48
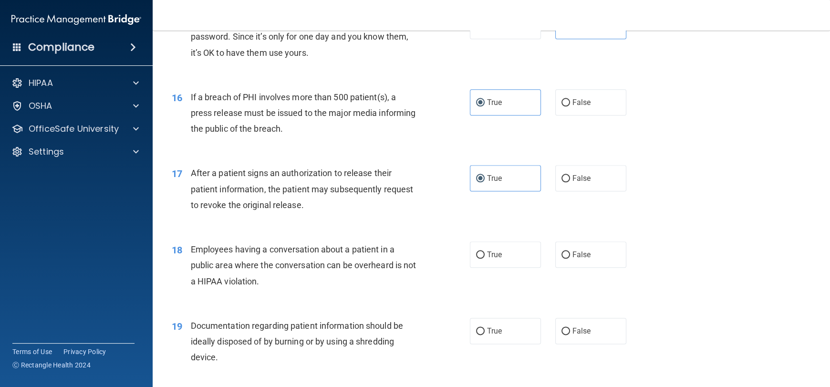
drag, startPoint x: 255, startPoint y: 287, endPoint x: 323, endPoint y: 315, distance: 73.1
click at [321, 306] on div "18 Employees having a conversation about a patient in a public area where the c…" at bounding box center [490, 267] width 653 height 76
click at [481, 267] on label "True" at bounding box center [505, 254] width 71 height 26
click at [476, 258] on input "True" at bounding box center [480, 254] width 9 height 7
radio input "true"
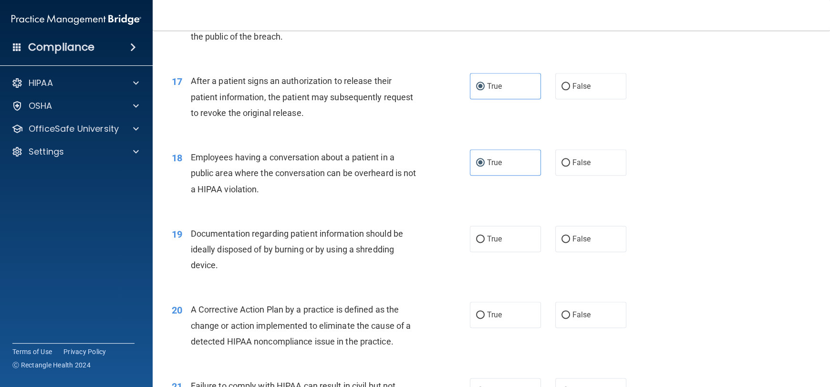
scroll to position [1191, 0]
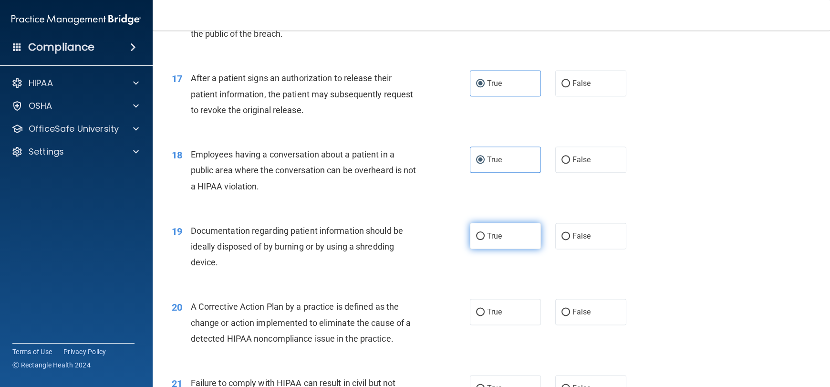
click at [471, 249] on label "True" at bounding box center [505, 236] width 71 height 26
click at [476, 240] on input "True" at bounding box center [480, 236] width 9 height 7
radio input "true"
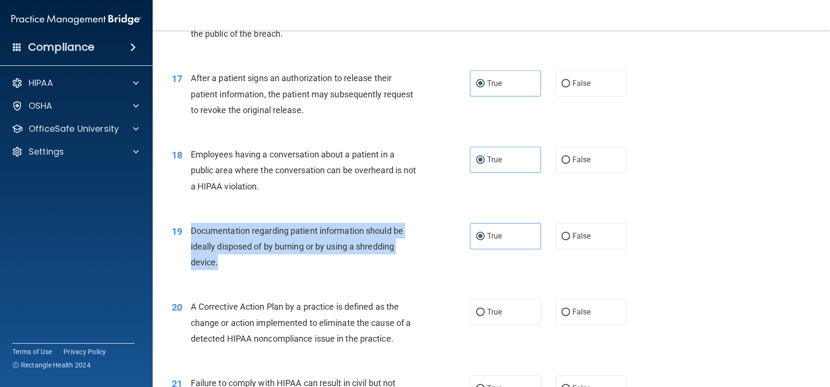
drag, startPoint x: 193, startPoint y: 245, endPoint x: 406, endPoint y: 281, distance: 216.1
click at [406, 270] on div "Documentation regarding patient information should be ideally disposed of by bu…" at bounding box center [308, 247] width 234 height 48
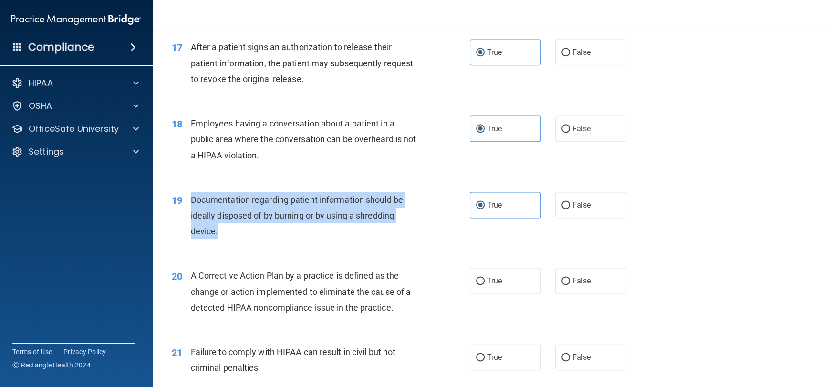
scroll to position [1240, 0]
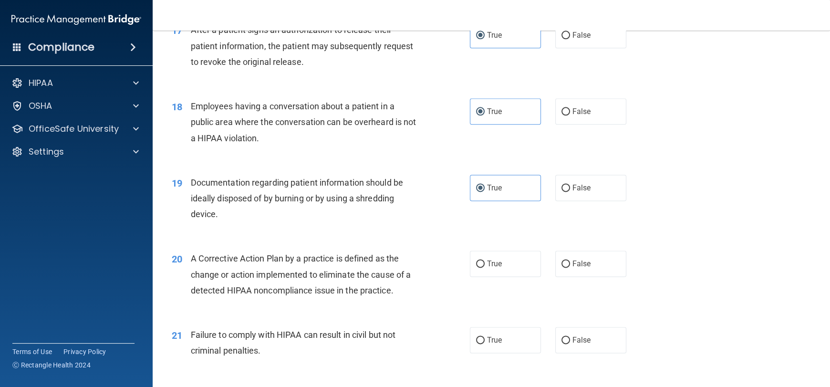
click at [325, 286] on span "A Corrective Action Plan by a practice is defined as the change or action imple…" at bounding box center [301, 273] width 220 height 41
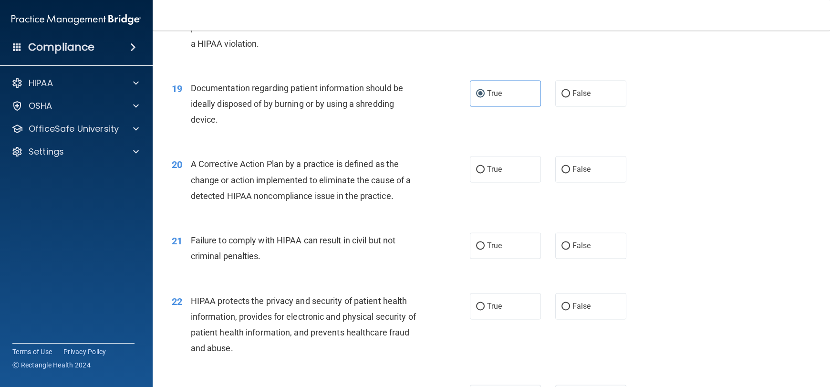
scroll to position [1335, 0]
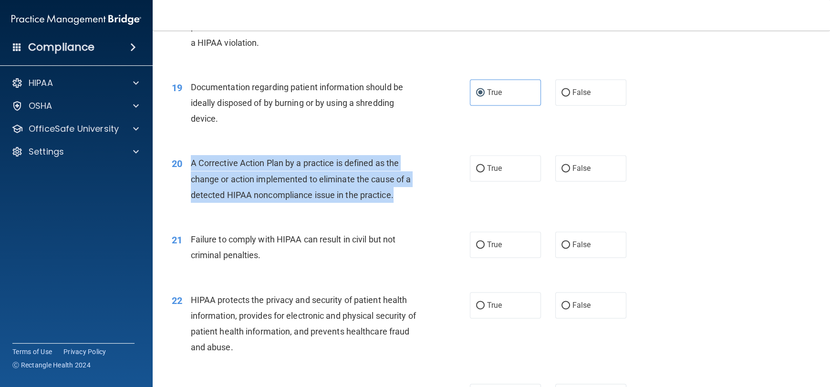
drag, startPoint x: 189, startPoint y: 178, endPoint x: 402, endPoint y: 221, distance: 217.3
click at [402, 207] on div "20 A Corrective Action Plan by a practice is defined as the change or action im…" at bounding box center [320, 181] width 327 height 52
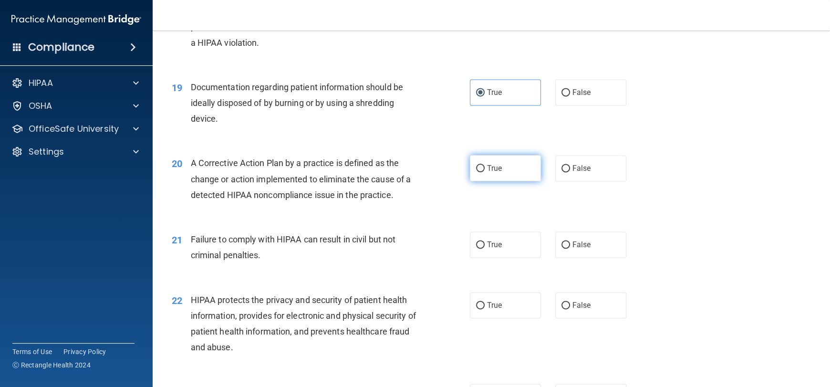
click at [490, 173] on span "True" at bounding box center [494, 168] width 15 height 9
click at [484, 172] on input "True" at bounding box center [480, 168] width 9 height 7
radio input "true"
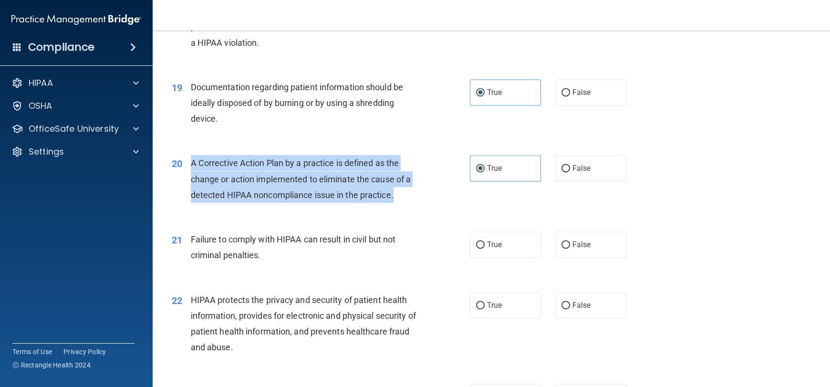
drag, startPoint x: 189, startPoint y: 178, endPoint x: 402, endPoint y: 216, distance: 216.3
click at [402, 207] on div "20 A Corrective Action Plan by a practice is defined as the change or action im…" at bounding box center [320, 181] width 327 height 52
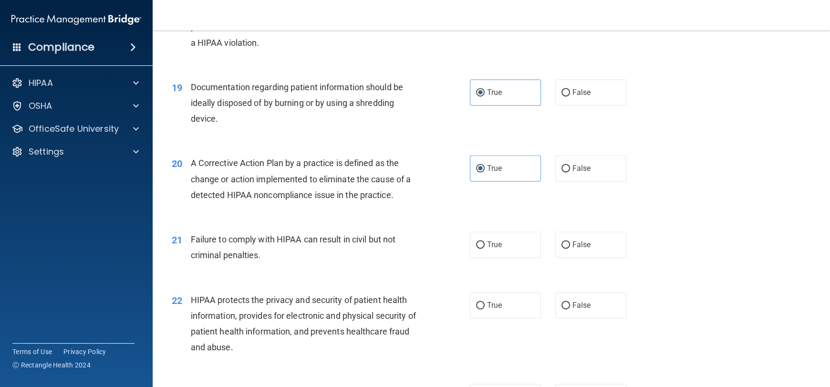
click at [426, 243] on div "21 Failure to comply with HIPAA can result in civil but not criminal penalties.…" at bounding box center [490, 249] width 653 height 60
drag, startPoint x: 197, startPoint y: 179, endPoint x: 314, endPoint y: 185, distance: 116.9
click at [314, 185] on div "A Corrective Action Plan by a practice is defined as the change or action imple…" at bounding box center [308, 179] width 234 height 48
click at [337, 181] on span "A Corrective Action Plan by a practice is defined as the change or action imple…" at bounding box center [301, 178] width 220 height 41
drag, startPoint x: 345, startPoint y: 180, endPoint x: 189, endPoint y: 183, distance: 156.4
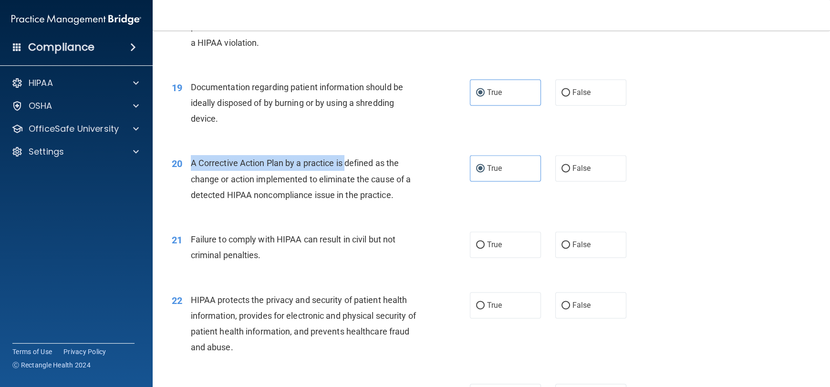
click at [189, 183] on div "20 A Corrective Action Plan by a practice is defined as the change or action im…" at bounding box center [320, 181] width 327 height 52
drag, startPoint x: 375, startPoint y: 179, endPoint x: 191, endPoint y: 178, distance: 184.5
click at [191, 178] on span "A Corrective Action Plan by a practice is defined as the change or action imple…" at bounding box center [301, 178] width 220 height 41
click at [444, 207] on div "20 A Corrective Action Plan by a practice is defined as the change or action im…" at bounding box center [320, 181] width 327 height 52
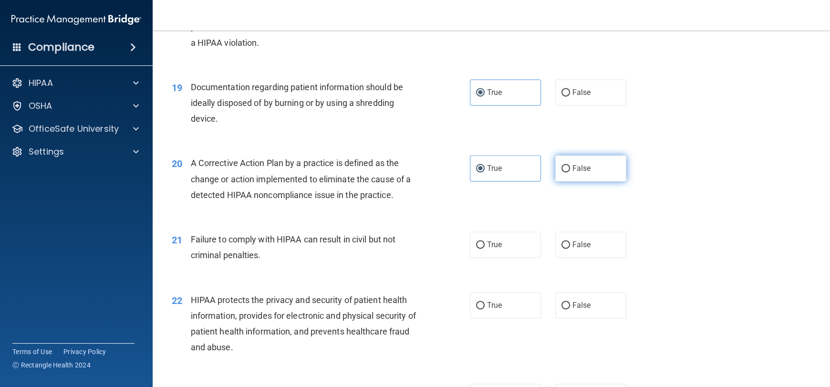
click at [583, 173] on span "False" at bounding box center [581, 168] width 19 height 9
click at [570, 172] on input "False" at bounding box center [565, 168] width 9 height 7
radio input "true"
radio input "false"
click at [315, 263] on div "Failure to comply with HIPAA can result in civil but not criminal penalties." at bounding box center [308, 246] width 234 height 31
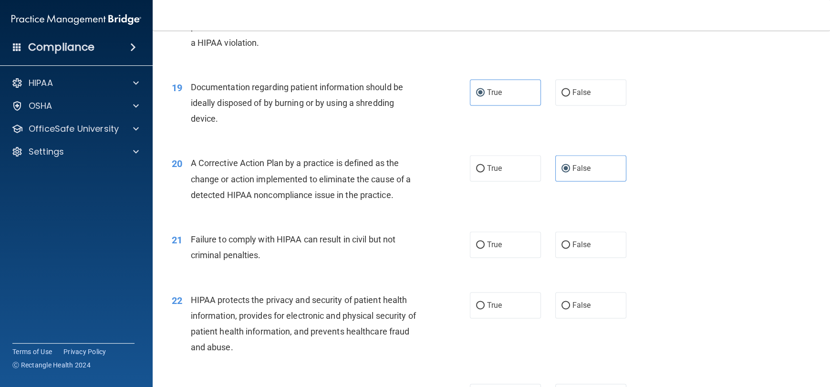
click at [279, 263] on div "Failure to comply with HIPAA can result in civil but not criminal penalties." at bounding box center [308, 246] width 234 height 31
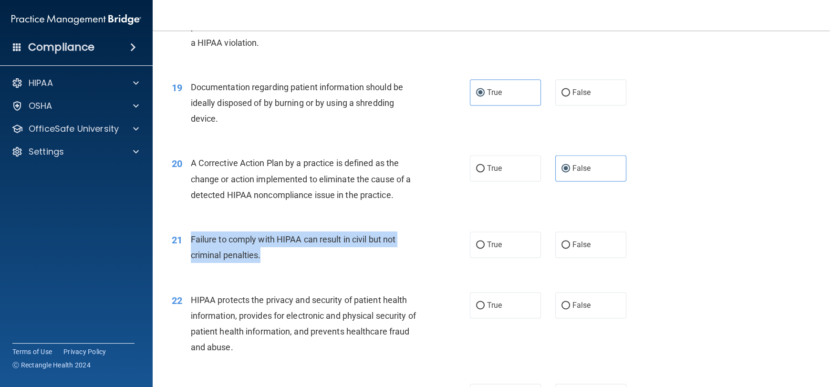
drag, startPoint x: 187, startPoint y: 253, endPoint x: 301, endPoint y: 268, distance: 115.0
click at [301, 267] on div "21 Failure to comply with HIPAA can result in civil but not criminal penalties." at bounding box center [320, 249] width 327 height 36
click at [476, 248] on input "True" at bounding box center [480, 244] width 9 height 7
radio input "true"
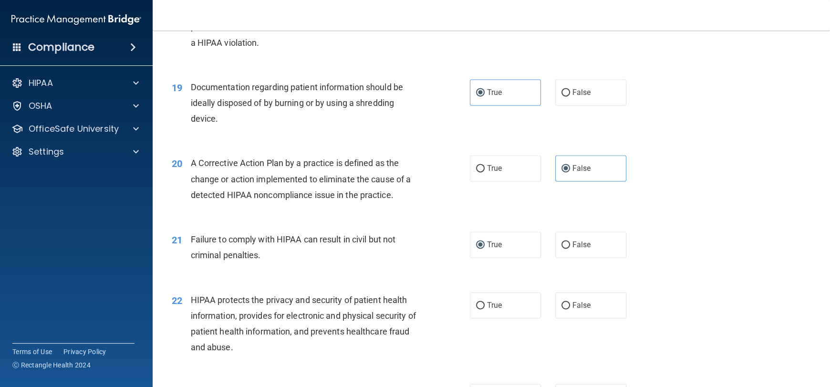
click at [397, 279] on div "21 Failure to comply with HIPAA can result in civil but not criminal penalties.…" at bounding box center [490, 249] width 653 height 60
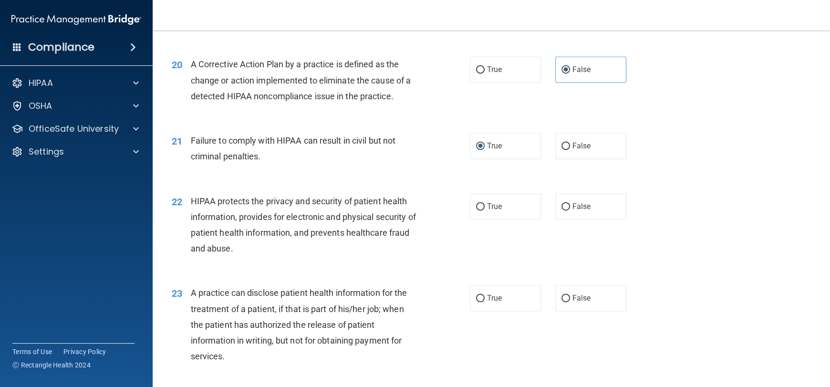
scroll to position [1478, 0]
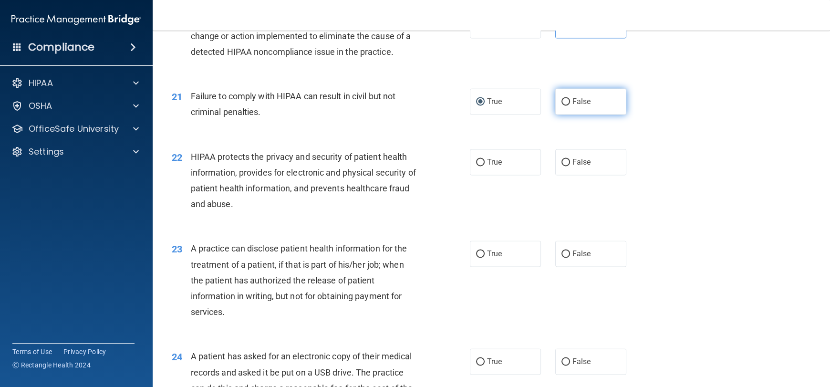
click at [575, 114] on label "False" at bounding box center [590, 101] width 71 height 26
click at [570, 105] on input "False" at bounding box center [565, 101] width 9 height 7
radio input "true"
radio input "false"
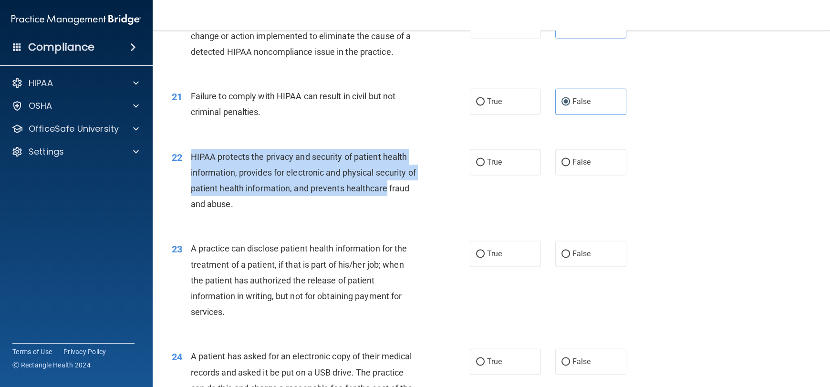
drag, startPoint x: 189, startPoint y: 167, endPoint x: 402, endPoint y: 212, distance: 218.1
click at [402, 212] on div "22 HIPAA protects the privacy and security of patient health information, provi…" at bounding box center [320, 183] width 327 height 68
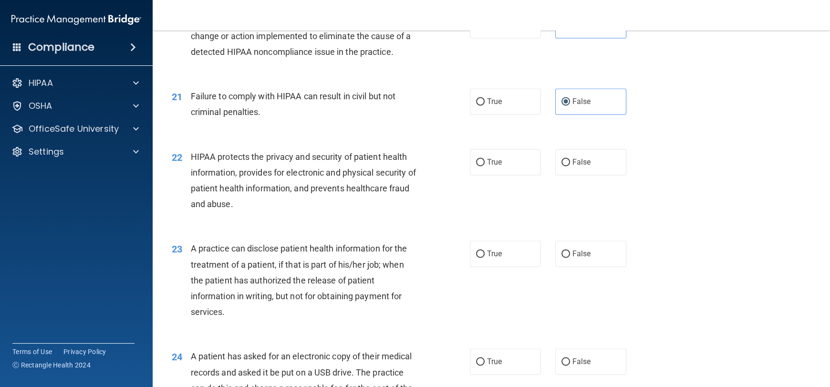
click at [305, 212] on div "HIPAA protects the privacy and security of patient health information, provides…" at bounding box center [308, 180] width 234 height 63
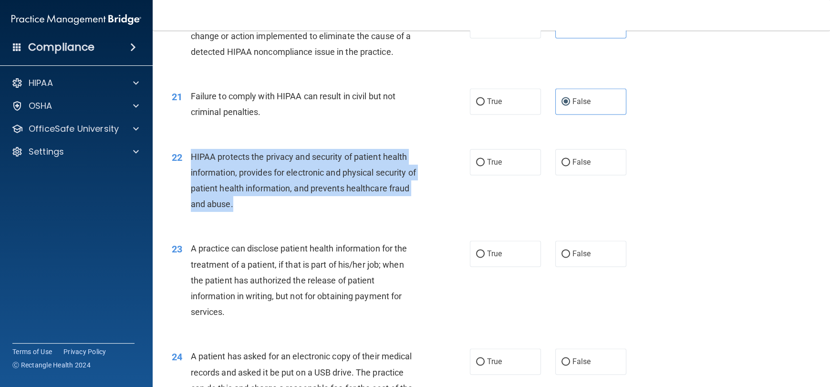
drag, startPoint x: 194, startPoint y: 174, endPoint x: 296, endPoint y: 228, distance: 115.0
click at [296, 217] on div "22 HIPAA protects the privacy and security of patient health information, provi…" at bounding box center [320, 183] width 327 height 68
click at [295, 212] on div "HIPAA protects the privacy and security of patient health information, provides…" at bounding box center [308, 180] width 234 height 63
drag, startPoint x: 192, startPoint y: 173, endPoint x: 412, endPoint y: 216, distance: 224.4
click at [412, 212] on div "HIPAA protects the privacy and security of patient health information, provides…" at bounding box center [308, 180] width 234 height 63
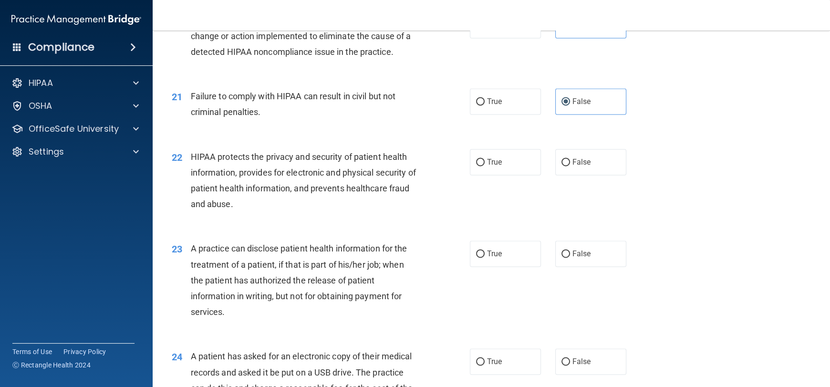
click at [520, 212] on div "22 HIPAA protects the privacy and security of patient health information, provi…" at bounding box center [490, 183] width 653 height 92
click at [480, 166] on input "True" at bounding box center [480, 162] width 9 height 7
radio input "true"
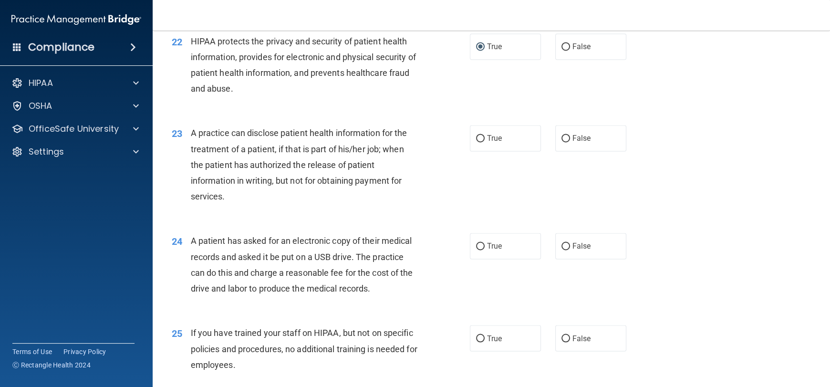
scroll to position [1621, 0]
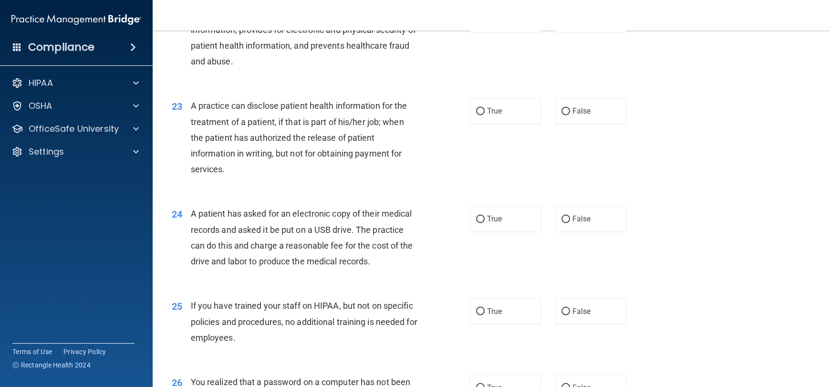
click at [387, 157] on div "A practice can disclose patient health information for the treatment of a patie…" at bounding box center [308, 137] width 234 height 79
click at [487, 115] on span "True" at bounding box center [494, 110] width 15 height 9
click at [484, 115] on input "True" at bounding box center [480, 111] width 9 height 7
radio input "true"
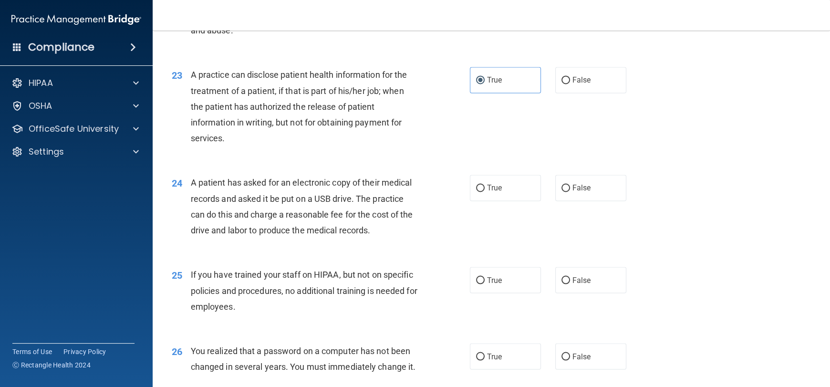
scroll to position [1669, 0]
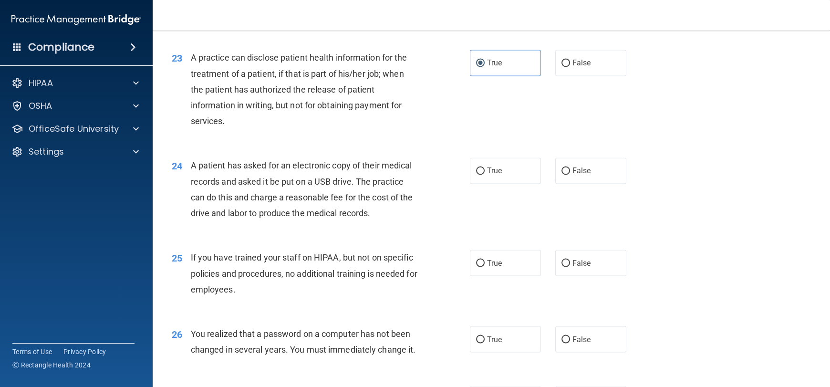
click at [196, 181] on span "A patient has asked for an electronic copy of their medical records and asked i…" at bounding box center [302, 189] width 222 height 58
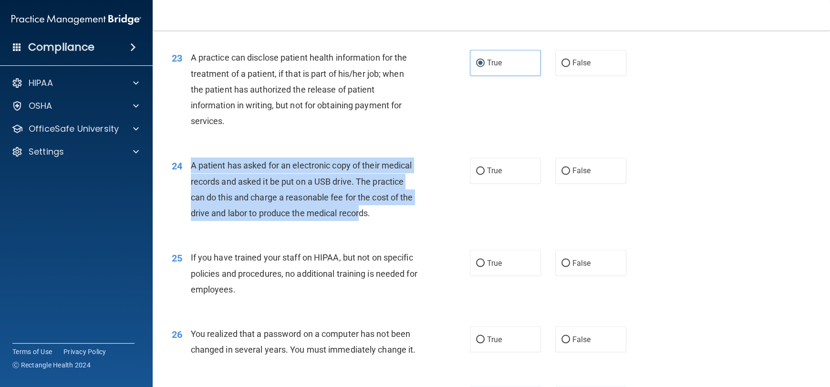
drag, startPoint x: 189, startPoint y: 180, endPoint x: 380, endPoint y: 219, distance: 194.1
click at [377, 226] on div "24 A patient has asked for an electronic copy of their medical records and aske…" at bounding box center [320, 191] width 327 height 68
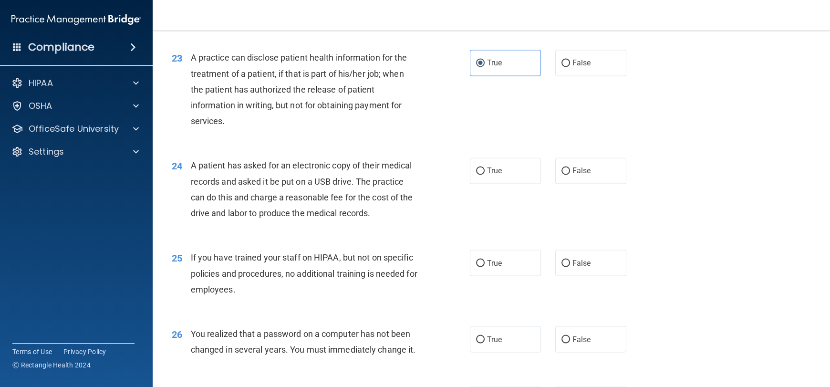
drag, startPoint x: 396, startPoint y: 225, endPoint x: 396, endPoint y: 230, distance: 5.2
click at [396, 221] on div "A patient has asked for an electronic copy of their medical records and asked i…" at bounding box center [308, 188] width 234 height 63
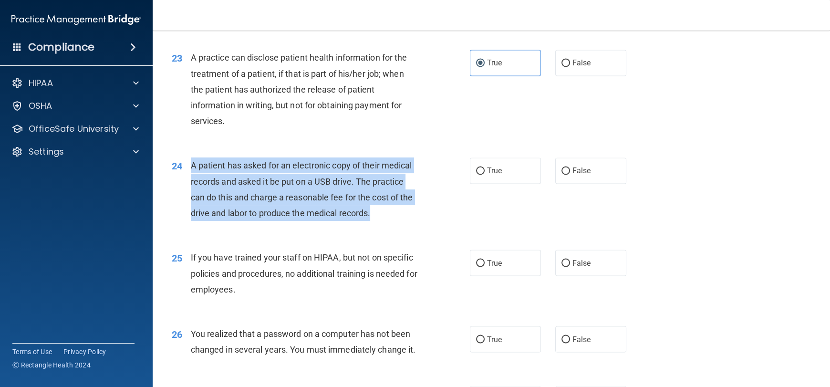
drag, startPoint x: 396, startPoint y: 230, endPoint x: 186, endPoint y: 180, distance: 215.2
click at [186, 180] on div "24 A patient has asked for an electronic copy of their medical records and aske…" at bounding box center [320, 191] width 327 height 68
click at [257, 214] on span "A patient has asked for an electronic copy of their medical records and asked i…" at bounding box center [302, 189] width 222 height 58
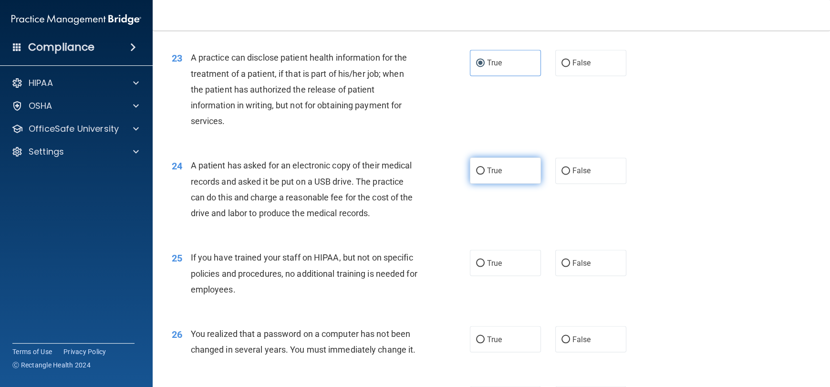
click at [506, 184] on label "True" at bounding box center [505, 170] width 71 height 26
click at [484, 174] on input "True" at bounding box center [480, 170] width 9 height 7
radio input "true"
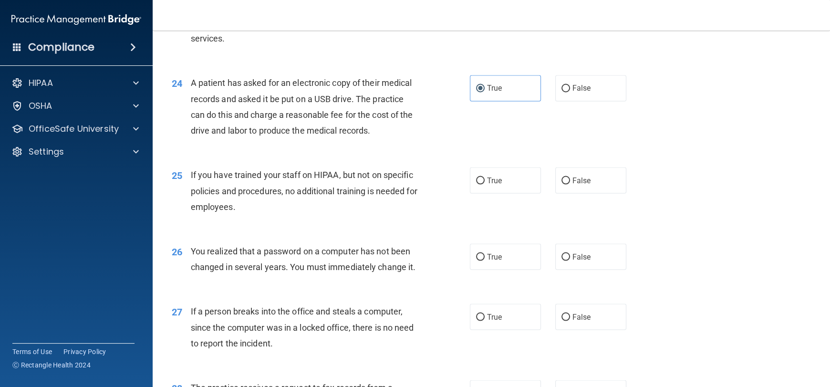
scroll to position [1764, 0]
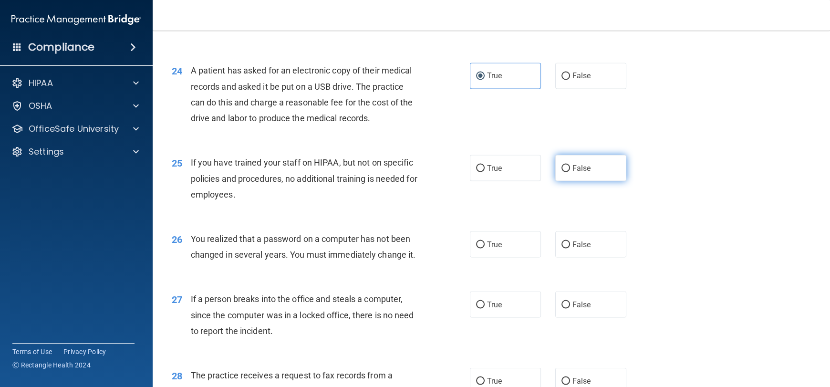
click at [619, 181] on label "False" at bounding box center [590, 167] width 71 height 26
click at [570, 172] on input "False" at bounding box center [565, 167] width 9 height 7
radio input "true"
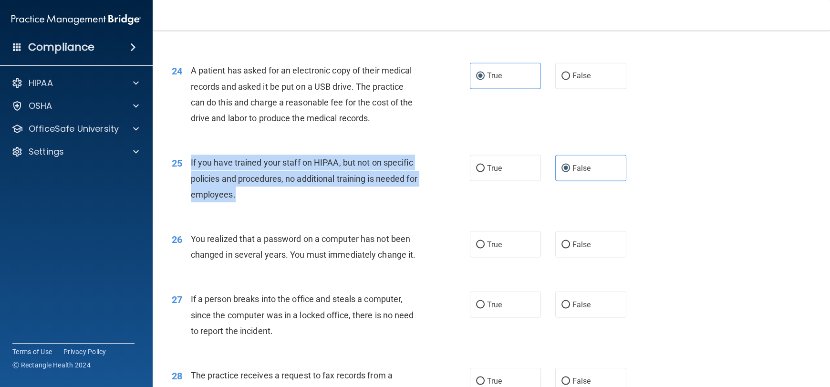
drag, startPoint x: 190, startPoint y: 177, endPoint x: 271, endPoint y: 217, distance: 90.4
click at [271, 207] on div "25 If you have trained your staff on HIPAA, but not on specific policies and pr…" at bounding box center [320, 180] width 327 height 52
drag, startPoint x: 311, startPoint y: 180, endPoint x: 318, endPoint y: 183, distance: 7.3
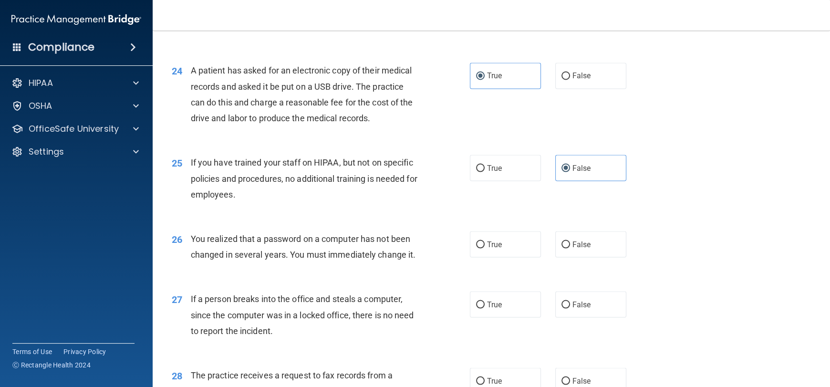
click at [393, 219] on div "25 If you have trained your staff on HIPAA, but not on specific policies and pr…" at bounding box center [490, 181] width 653 height 76
click at [285, 262] on div "You realized that a password on a computer has not been changed in several year…" at bounding box center [308, 246] width 234 height 31
click at [355, 262] on div "You realized that a password on a computer has not been changed in several year…" at bounding box center [308, 246] width 234 height 31
click at [487, 248] on span "True" at bounding box center [494, 243] width 15 height 9
click at [484, 248] on input "True" at bounding box center [480, 244] width 9 height 7
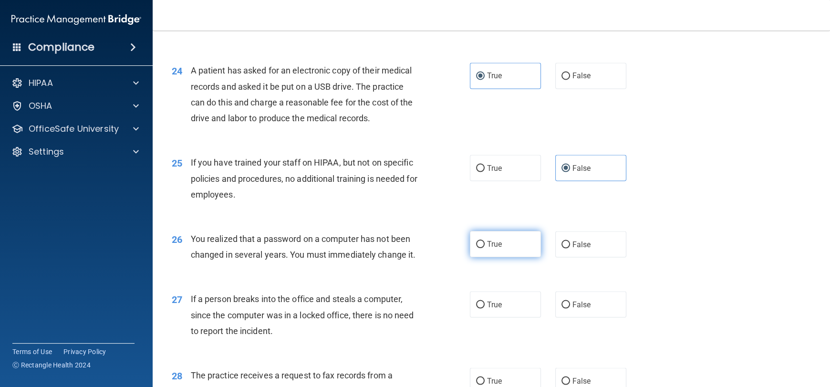
radio input "true"
drag, startPoint x: 351, startPoint y: 302, endPoint x: 182, endPoint y: 266, distance: 173.1
click at [183, 262] on div "26 You realized that a password on a computer has not been changed in several y…" at bounding box center [490, 249] width 653 height 60
click at [185, 267] on div "26 You realized that a password on a computer has not been changed in several y…" at bounding box center [320, 249] width 327 height 36
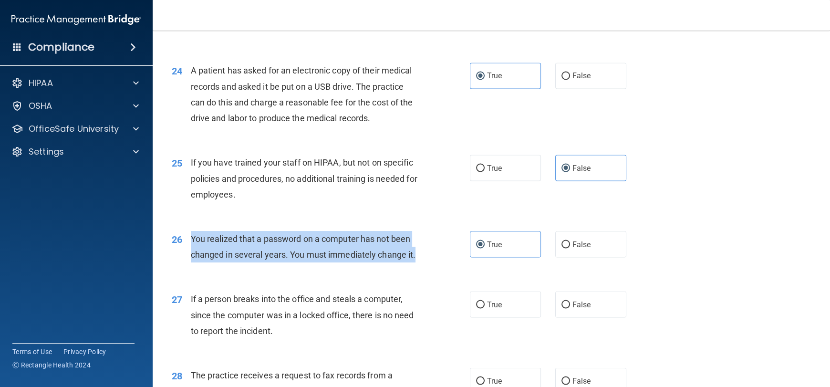
drag, startPoint x: 190, startPoint y: 247, endPoint x: 355, endPoint y: 265, distance: 165.9
click at [352, 262] on div "You realized that a password on a computer has not been changed in several year…" at bounding box center [308, 246] width 234 height 31
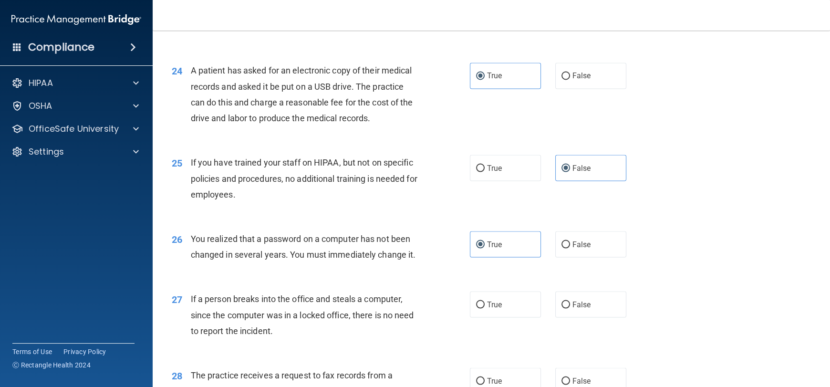
drag, startPoint x: 476, startPoint y: 307, endPoint x: 467, endPoint y: 308, distance: 9.2
click at [476, 279] on div "26 You realized that a password on a computer has not been changed in several y…" at bounding box center [490, 249] width 653 height 60
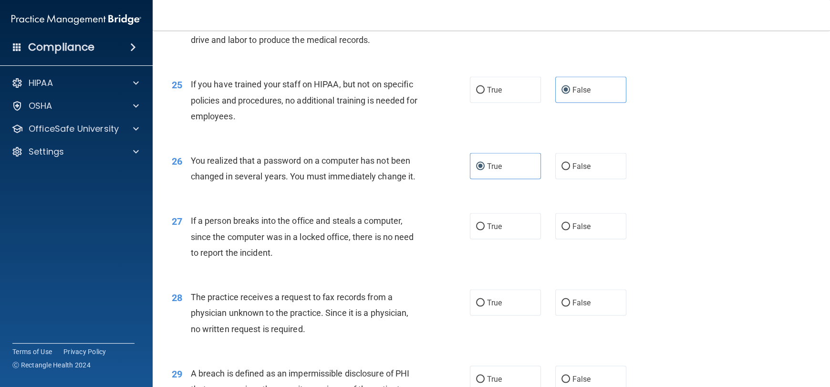
scroll to position [1859, 0]
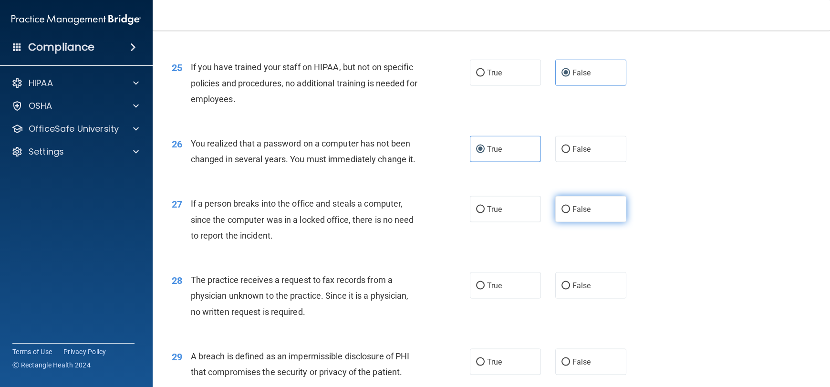
click at [572, 213] on span "False" at bounding box center [581, 208] width 19 height 9
click at [570, 213] on input "False" at bounding box center [565, 208] width 9 height 7
radio input "true"
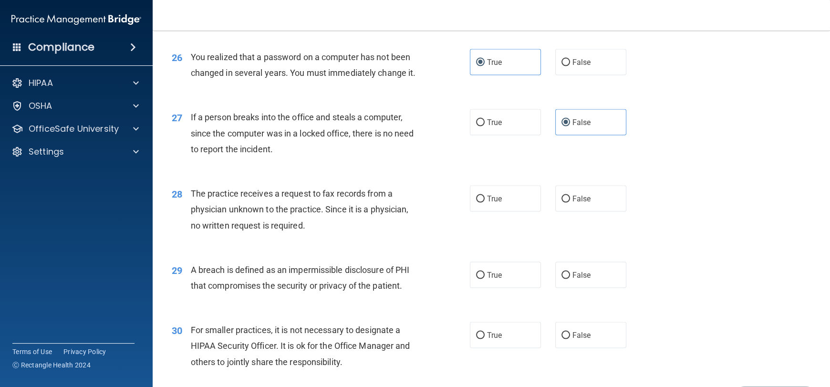
scroll to position [1954, 0]
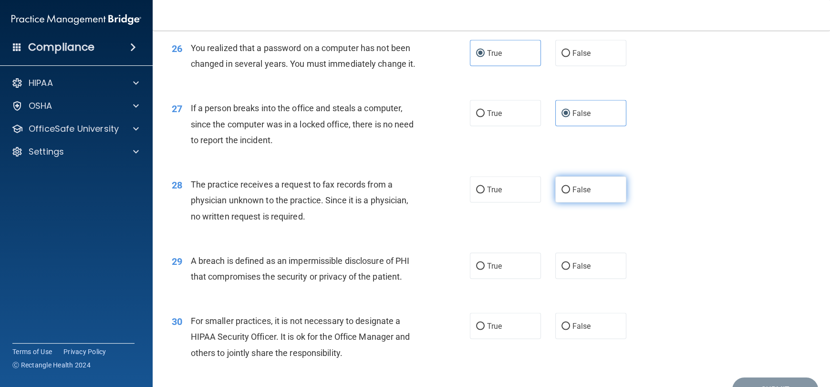
click at [564, 194] on input "False" at bounding box center [565, 189] width 9 height 7
radio input "true"
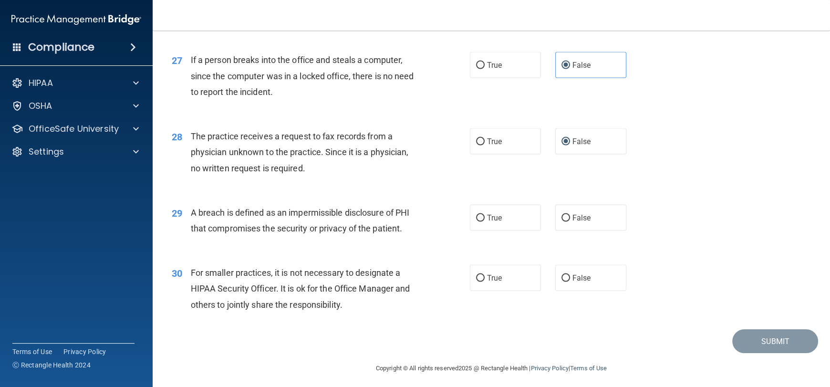
click at [418, 236] on div "A breach is defined as an impermissible disclosure of PHI that compromises the …" at bounding box center [308, 220] width 234 height 31
click at [382, 253] on div "29 A breach is defined as an impermissible disclosure of PHI that compromises t…" at bounding box center [490, 223] width 653 height 60
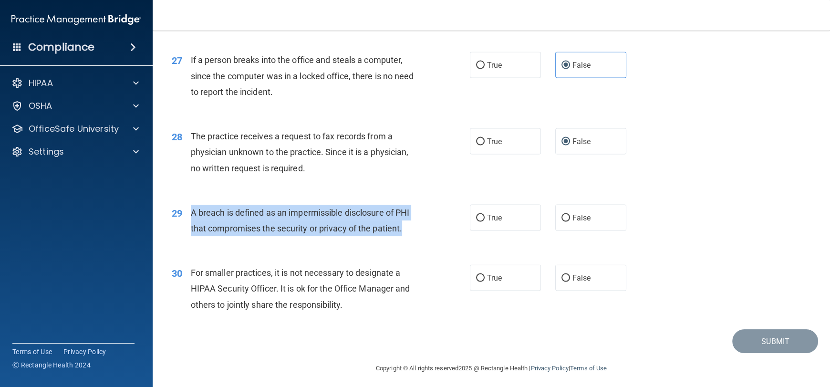
drag, startPoint x: 190, startPoint y: 242, endPoint x: 440, endPoint y: 263, distance: 251.2
click at [440, 241] on div "29 A breach is defined as an impermissible disclosure of PHI that compromises t…" at bounding box center [320, 223] width 327 height 36
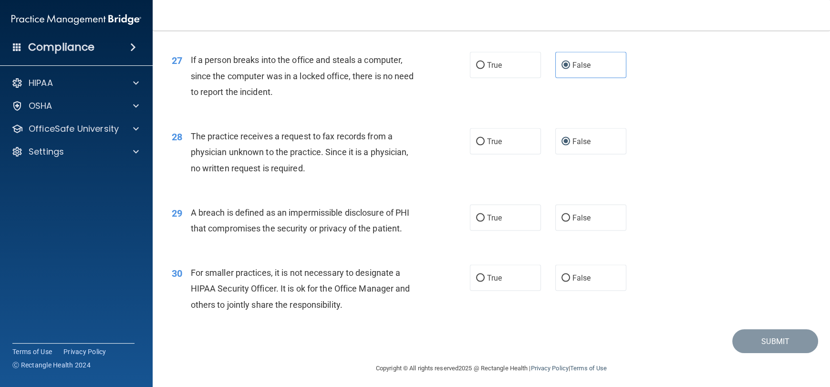
click at [411, 301] on div "For smaller practices, it is not necessary to designate a HIPAA Security Office…" at bounding box center [308, 289] width 234 height 48
click at [436, 241] on div "29 A breach is defined as an impermissible disclosure of PHI that compromises t…" at bounding box center [320, 223] width 327 height 36
click at [512, 231] on label "True" at bounding box center [505, 218] width 71 height 26
click at [484, 222] on input "True" at bounding box center [480, 218] width 9 height 7
radio input "true"
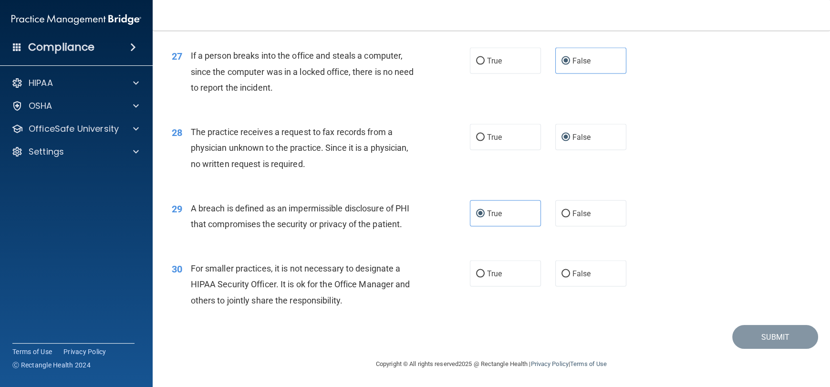
scroll to position [2038, 0]
click at [193, 268] on span "For smaller practices, it is not necessary to designate a HIPAA Security Office…" at bounding box center [300, 283] width 219 height 41
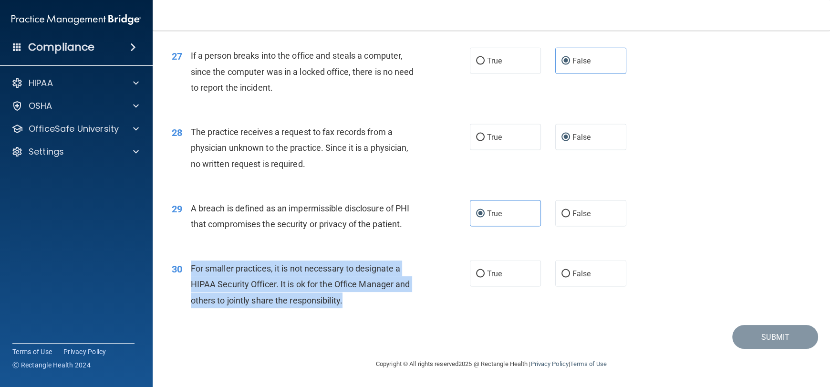
drag, startPoint x: 188, startPoint y: 265, endPoint x: 390, endPoint y: 305, distance: 205.7
click at [391, 306] on div "30 For smaller practices, it is not necessary to designate a HIPAA Security Off…" at bounding box center [320, 286] width 327 height 52
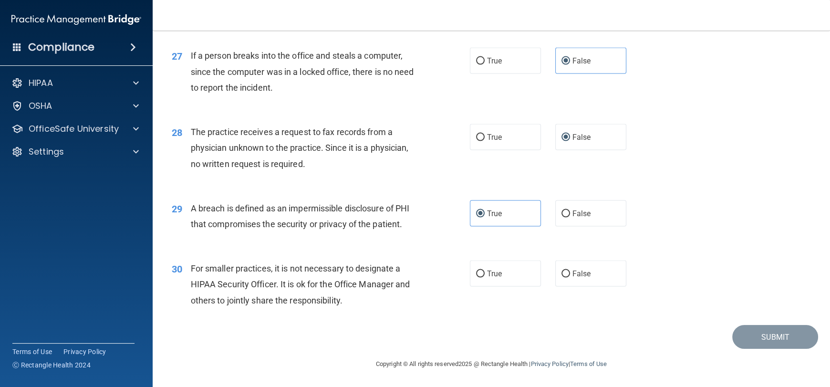
click at [257, 333] on div "Submit" at bounding box center [490, 337] width 653 height 24
click at [282, 281] on span "For smaller practices, it is not necessary to designate a HIPAA Security Office…" at bounding box center [300, 283] width 219 height 41
click at [477, 272] on input "True" at bounding box center [480, 273] width 9 height 7
radio input "true"
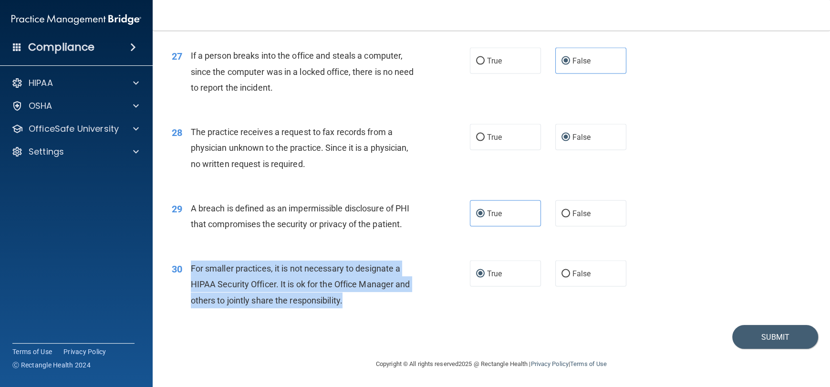
drag, startPoint x: 188, startPoint y: 269, endPoint x: 258, endPoint y: 285, distance: 71.8
click at [362, 308] on div "30 For smaller practices, it is not necessary to designate a HIPAA Security Off…" at bounding box center [320, 286] width 327 height 52
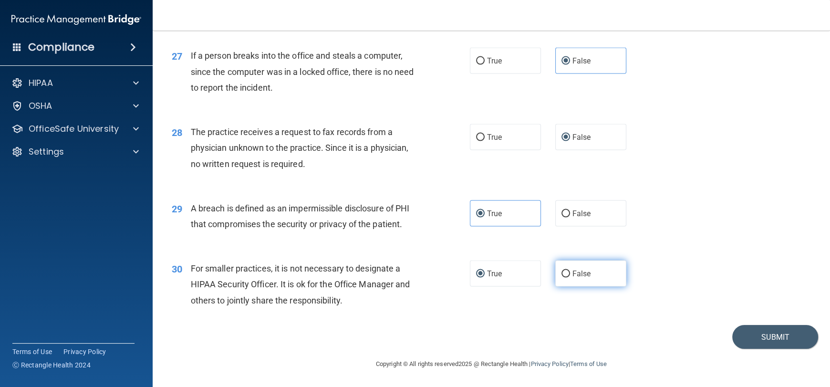
click at [598, 273] on label "False" at bounding box center [590, 273] width 71 height 26
click at [570, 273] on input "False" at bounding box center [565, 273] width 9 height 7
radio input "true"
radio input "false"
click at [773, 336] on button "Submit" at bounding box center [775, 337] width 86 height 24
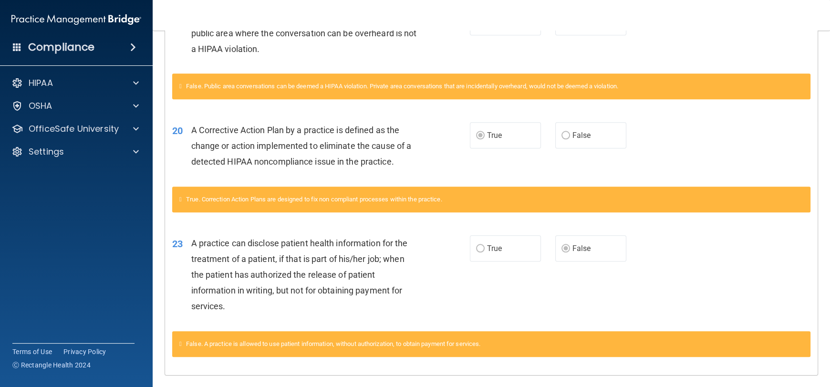
scroll to position [897, 0]
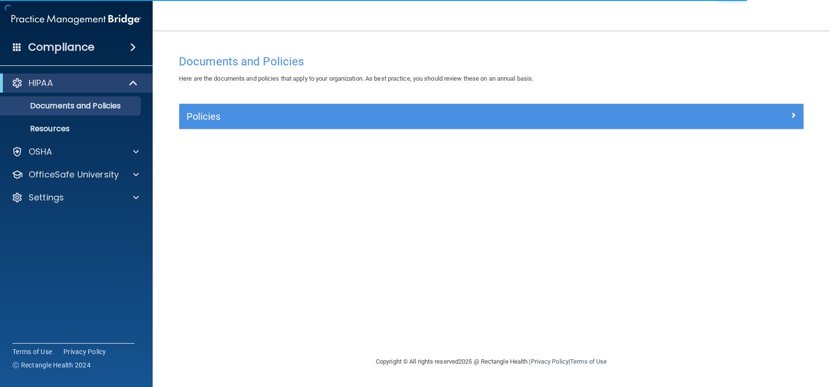
click at [120, 50] on div "Compliance" at bounding box center [76, 47] width 153 height 21
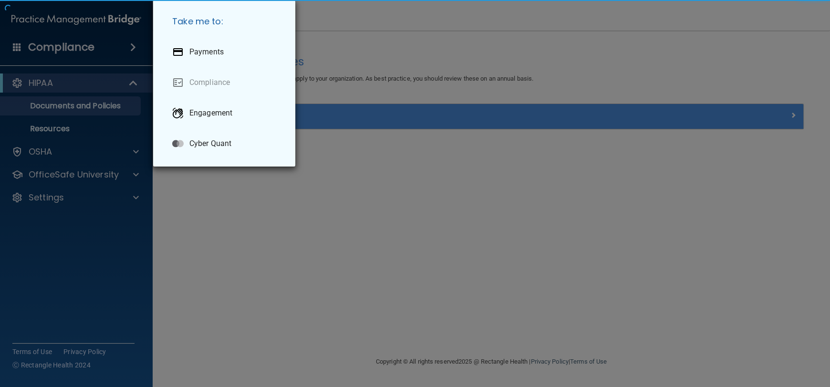
click at [381, 170] on div "Take me to: Payments Compliance Engagement Cyber Quant" at bounding box center [415, 193] width 830 height 387
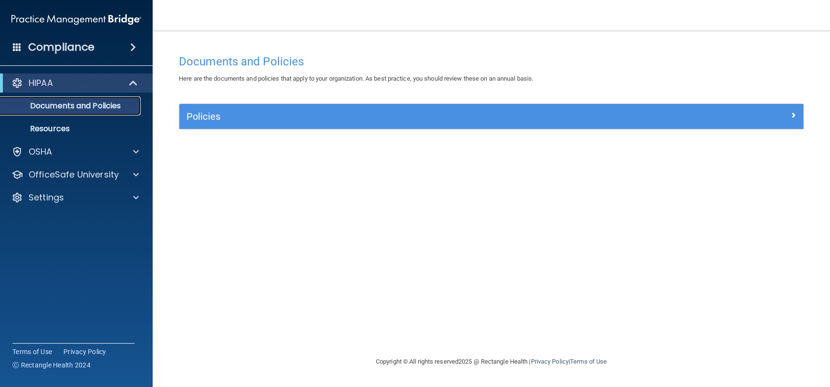
click at [77, 114] on link "Documents and Policies" at bounding box center [65, 105] width 150 height 19
click at [54, 128] on p "Resources" at bounding box center [71, 129] width 130 height 10
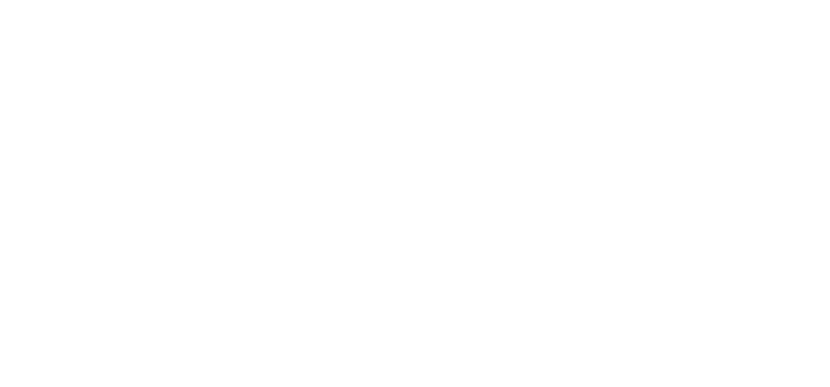
click at [30, 63] on body "Toggle navigation Manage My Enterprise Manage My Location Copyright © All right…" at bounding box center [415, 193] width 830 height 387
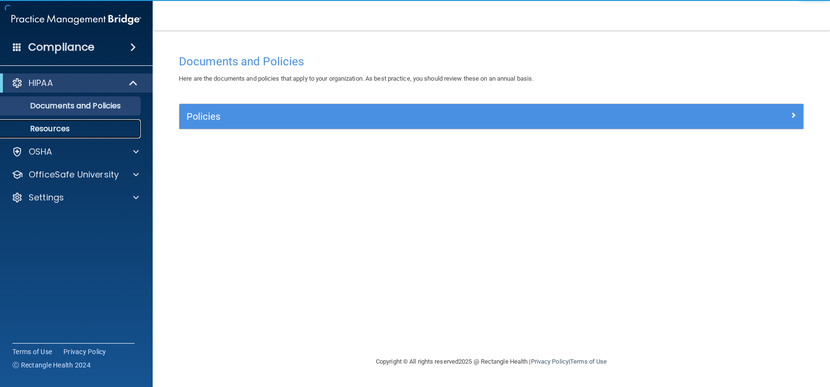
click at [91, 134] on link "Resources" at bounding box center [65, 128] width 150 height 19
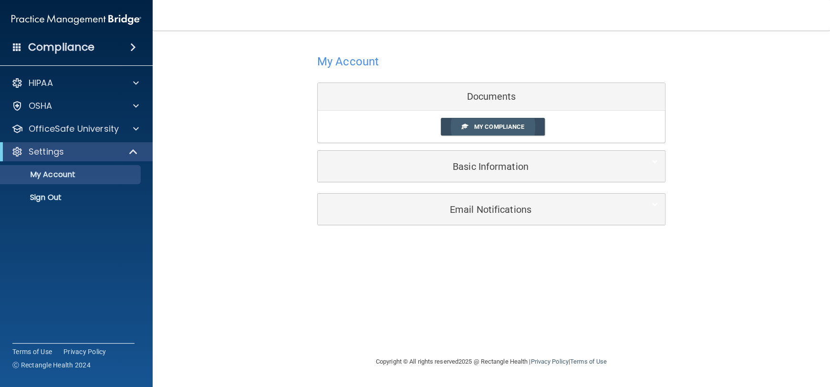
drag, startPoint x: 503, startPoint y: 127, endPoint x: 509, endPoint y: 125, distance: 6.0
click at [505, 126] on span "My Compliance" at bounding box center [499, 126] width 50 height 7
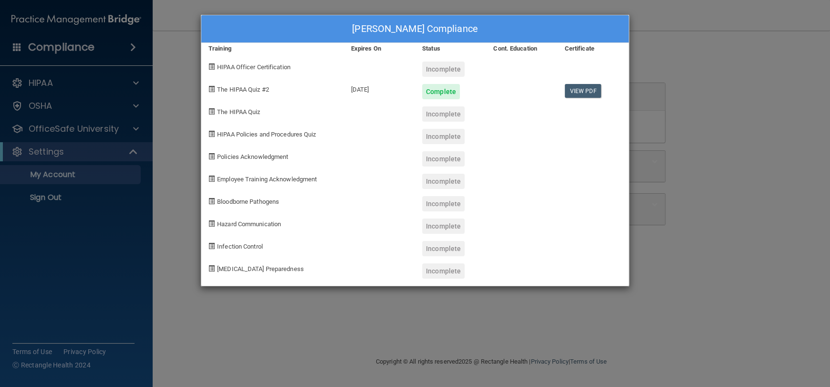
drag, startPoint x: 431, startPoint y: 67, endPoint x: 448, endPoint y: 83, distance: 23.3
click at [432, 67] on div "Incomplete" at bounding box center [443, 69] width 42 height 15
click at [264, 66] on span "HIPAA Officer Certification" at bounding box center [253, 66] width 73 height 7
click at [228, 86] on span "The HIPAA Quiz #2" at bounding box center [243, 89] width 52 height 7
click at [212, 66] on span at bounding box center [211, 66] width 6 height 6
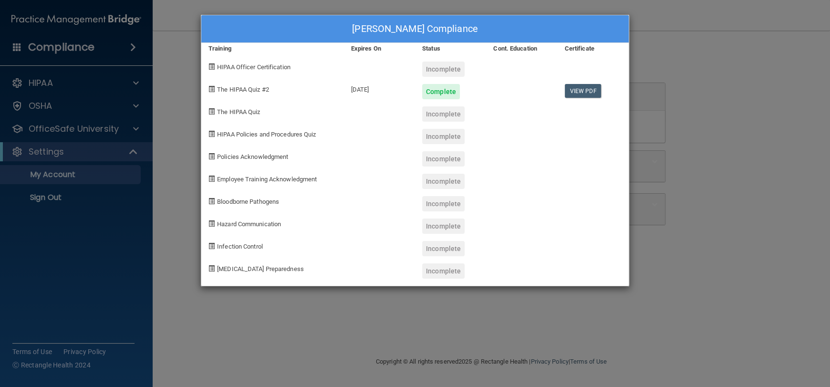
click at [651, 191] on div "[PERSON_NAME] Compliance Training Expires On Status Cont. Education Certificate…" at bounding box center [415, 193] width 830 height 387
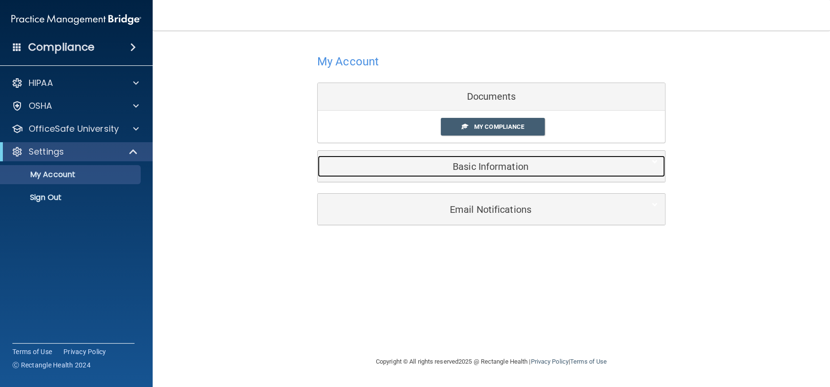
click at [493, 169] on h5 "Basic Information" at bounding box center [477, 166] width 304 height 10
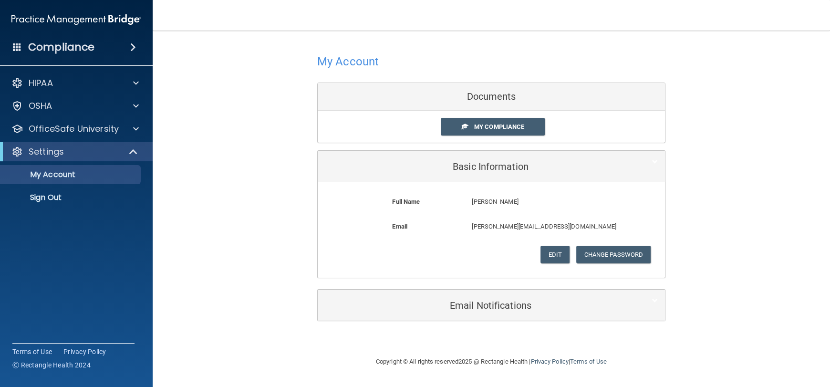
click at [195, 236] on div "My Account Documents My Compliance My Compliance My BAA Basic Information Full …" at bounding box center [491, 186] width 639 height 292
click at [527, 364] on div "Copyright © All rights reserved 2025 @ Rectangle Health | Privacy Policy | Term…" at bounding box center [491, 361] width 348 height 31
click at [567, 364] on link "Privacy Policy" at bounding box center [549, 361] width 38 height 7
